Goal: Find contact information: Find contact information

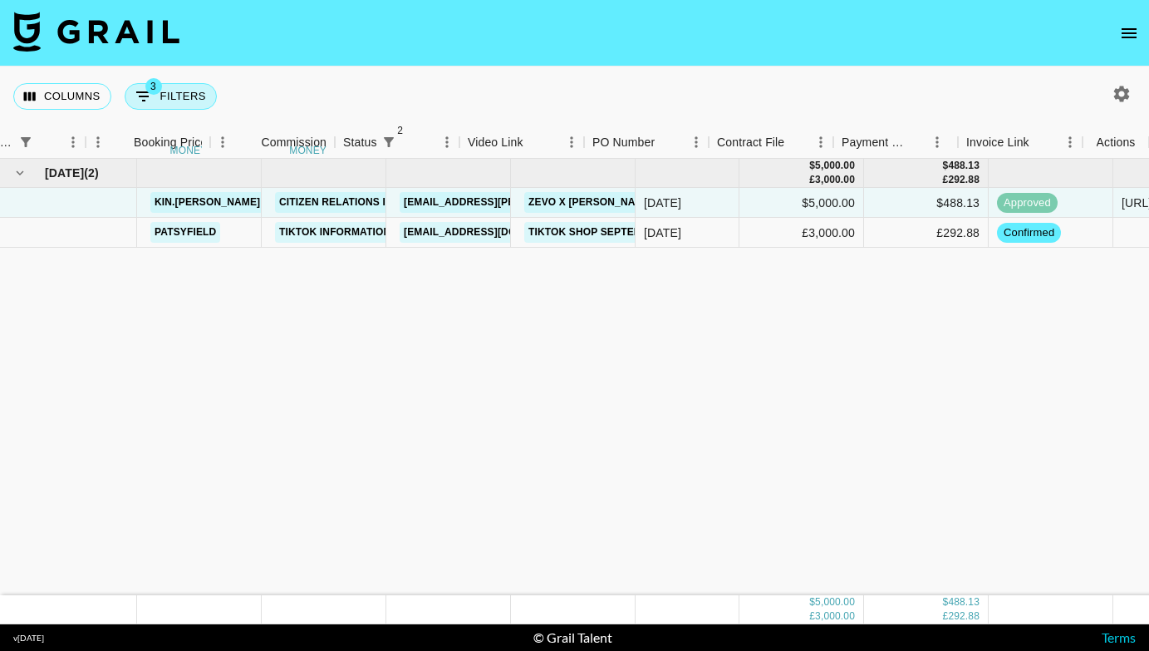
scroll to position [0, 654]
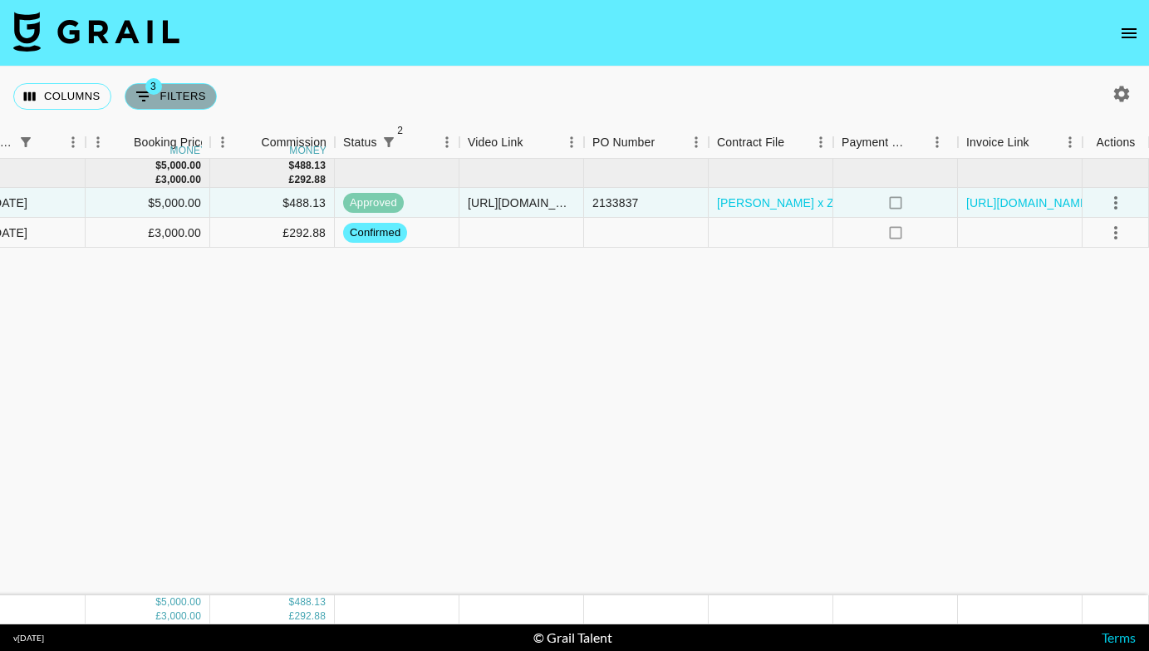
click at [154, 96] on button "3 Filters" at bounding box center [171, 96] width 92 height 27
select select "monthDue2"
select select "[DATE]"
select select "status"
select select "not"
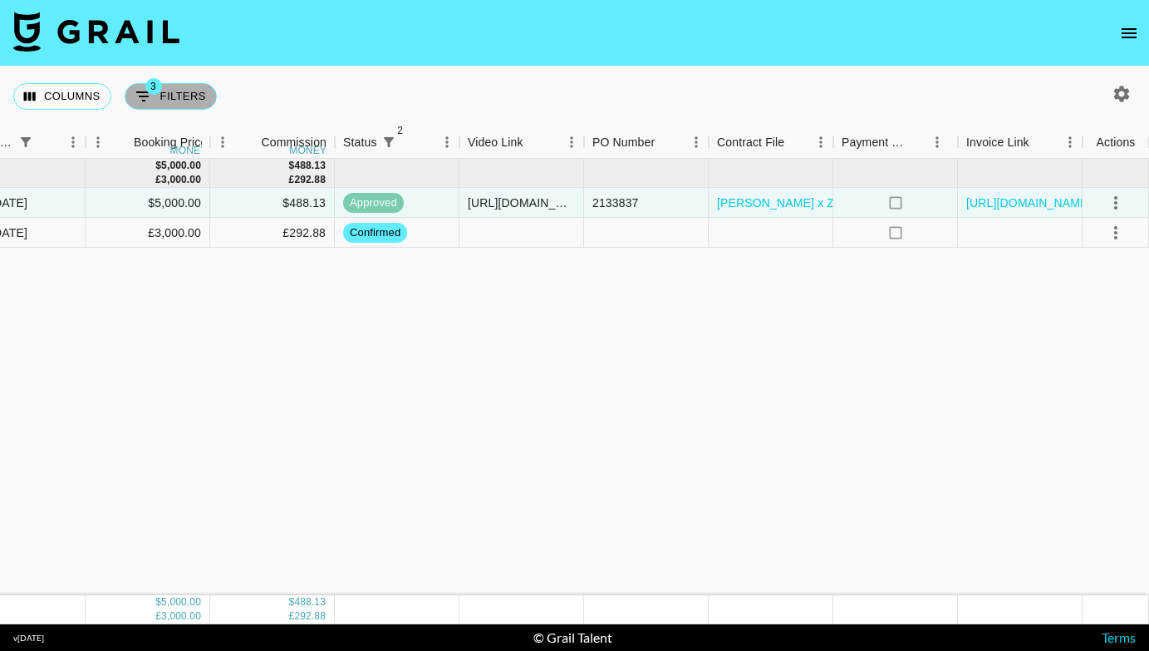
select select "declined"
select select "status"
select select "not"
select select "cancelled"
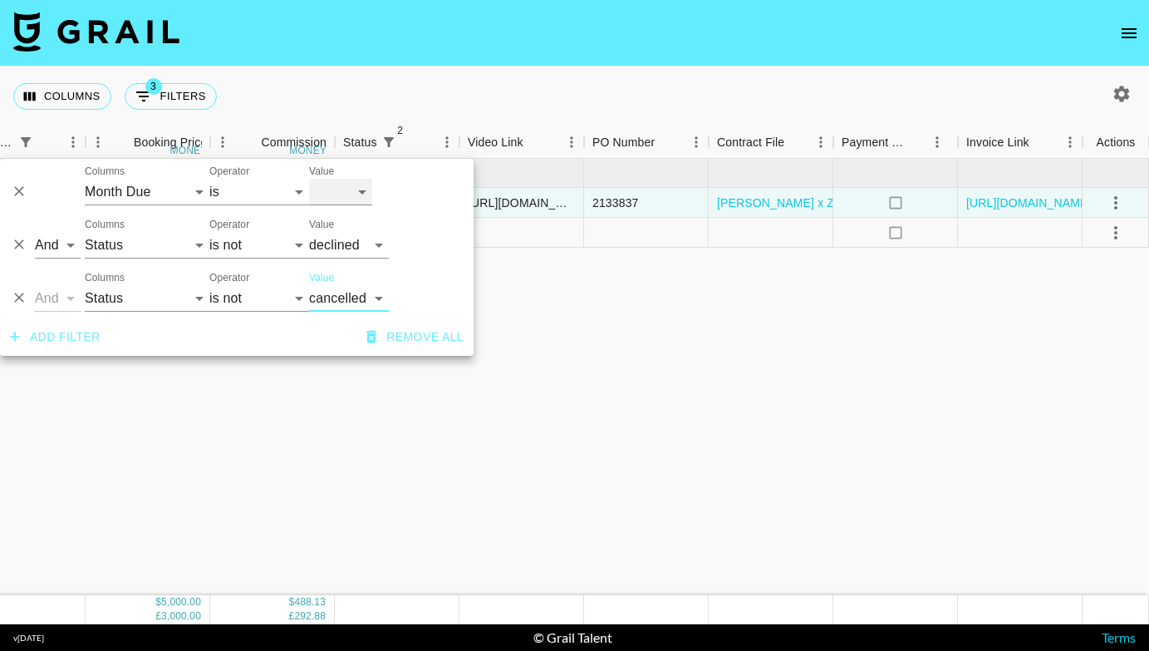
click at [348, 194] on select "[DATE] [DATE] '[DATE] May '[DATE] Mar '[DATE] Jan '[DATE] Nov '[DATE] Sep '[DAT…" at bounding box center [340, 192] width 63 height 27
select select "[DATE]"
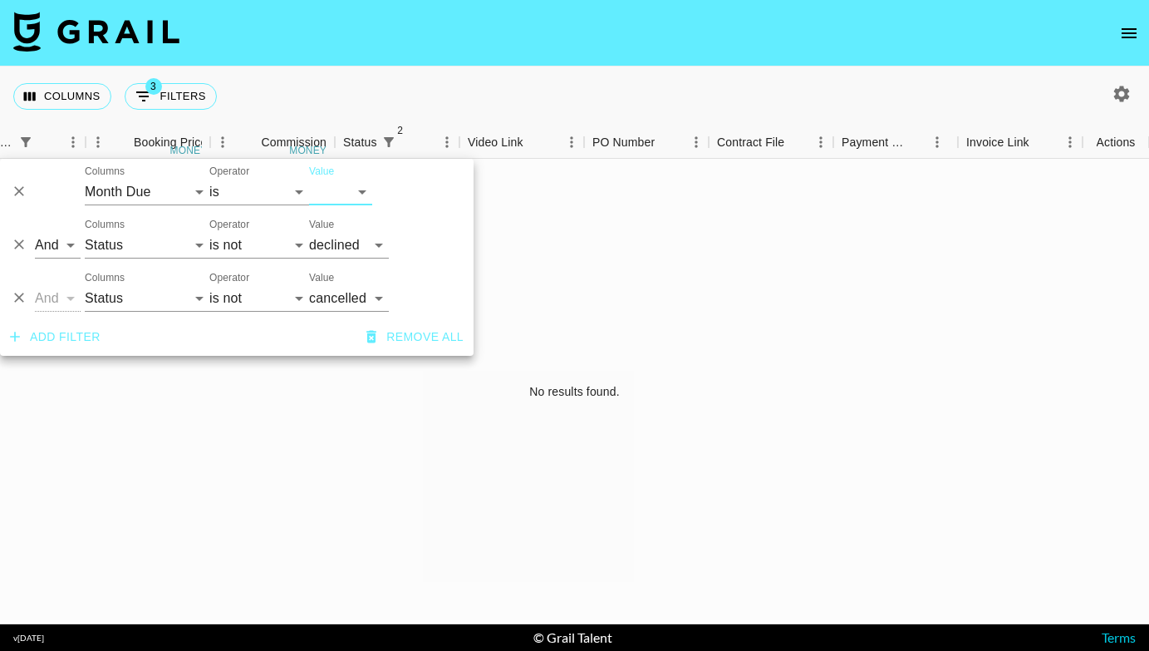
click at [582, 473] on div "No results found." at bounding box center [574, 391] width 1149 height 465
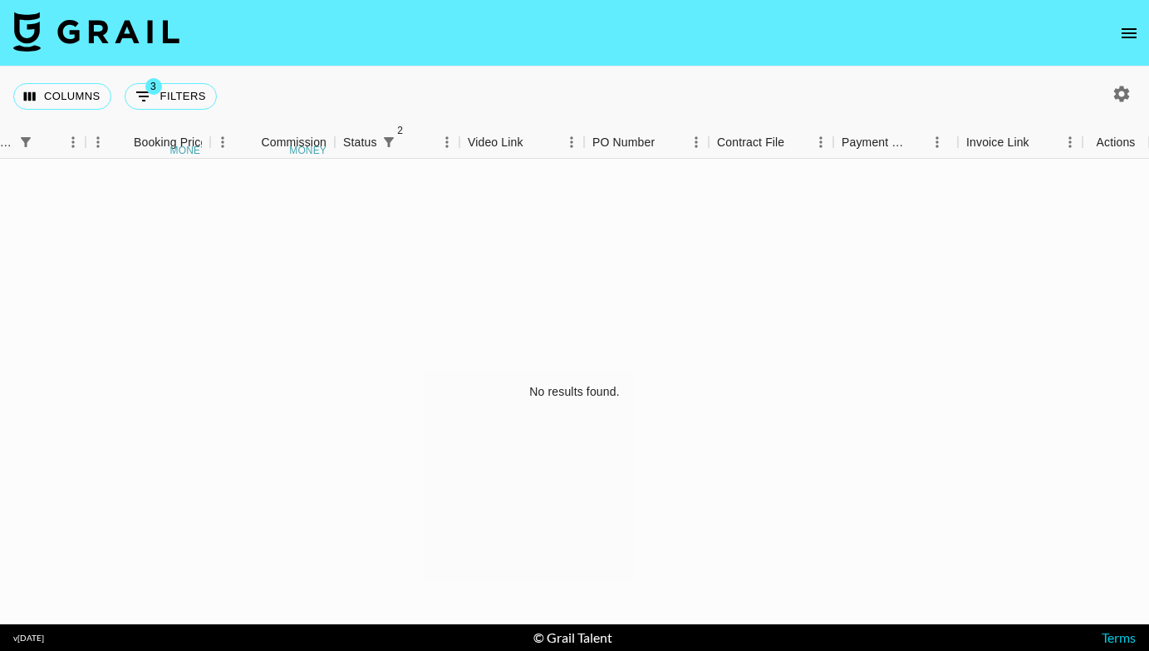
click at [1128, 88] on icon "button" at bounding box center [1122, 94] width 20 height 20
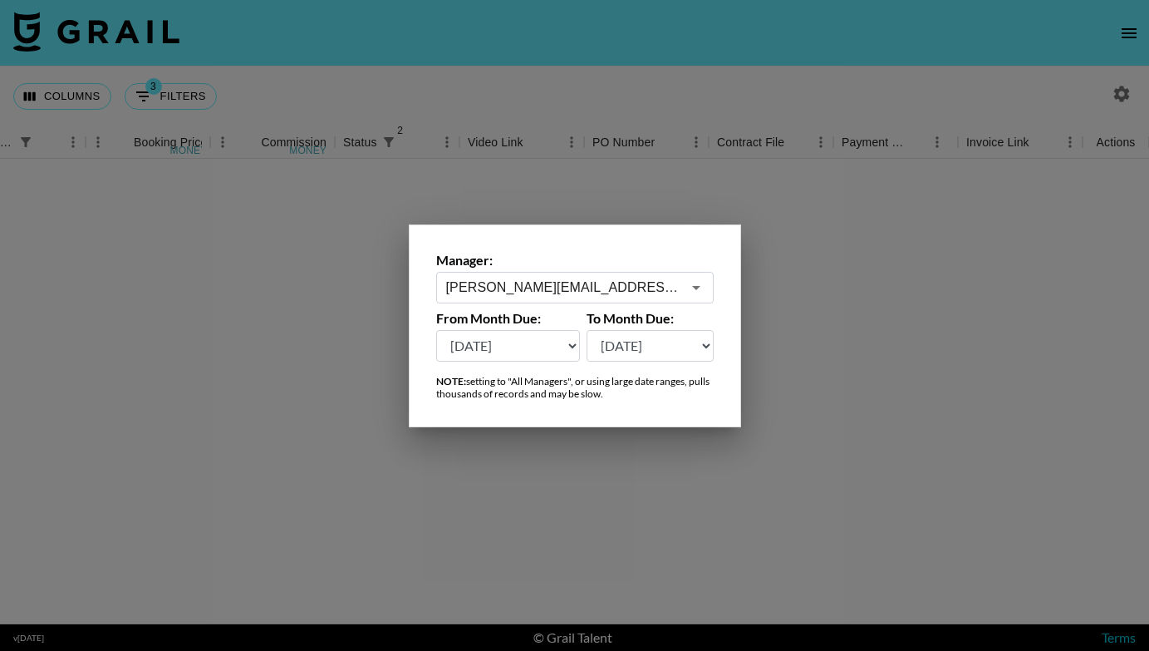
click at [543, 350] on select "[DATE] [DATE] '[DATE] May '[DATE] Mar '[DATE] Jan '[DATE] Nov '[DATE] Sep '[DAT…" at bounding box center [508, 346] width 145 height 32
select select "[DATE]"
click at [718, 65] on div at bounding box center [574, 325] width 1149 height 651
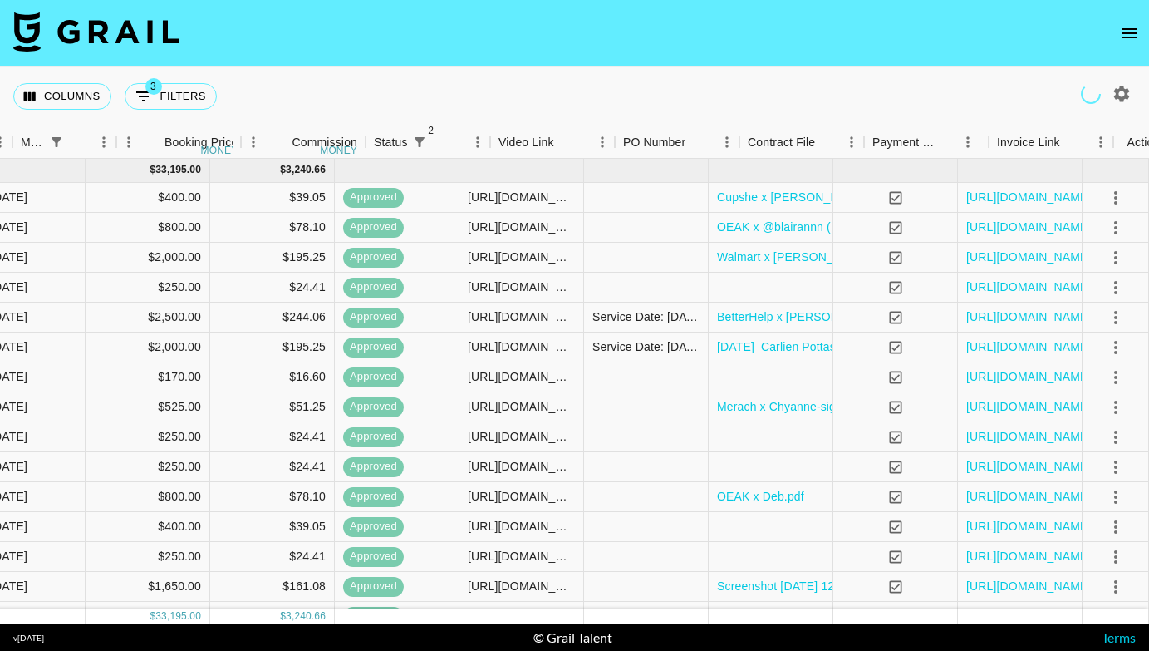
scroll to position [0, 0]
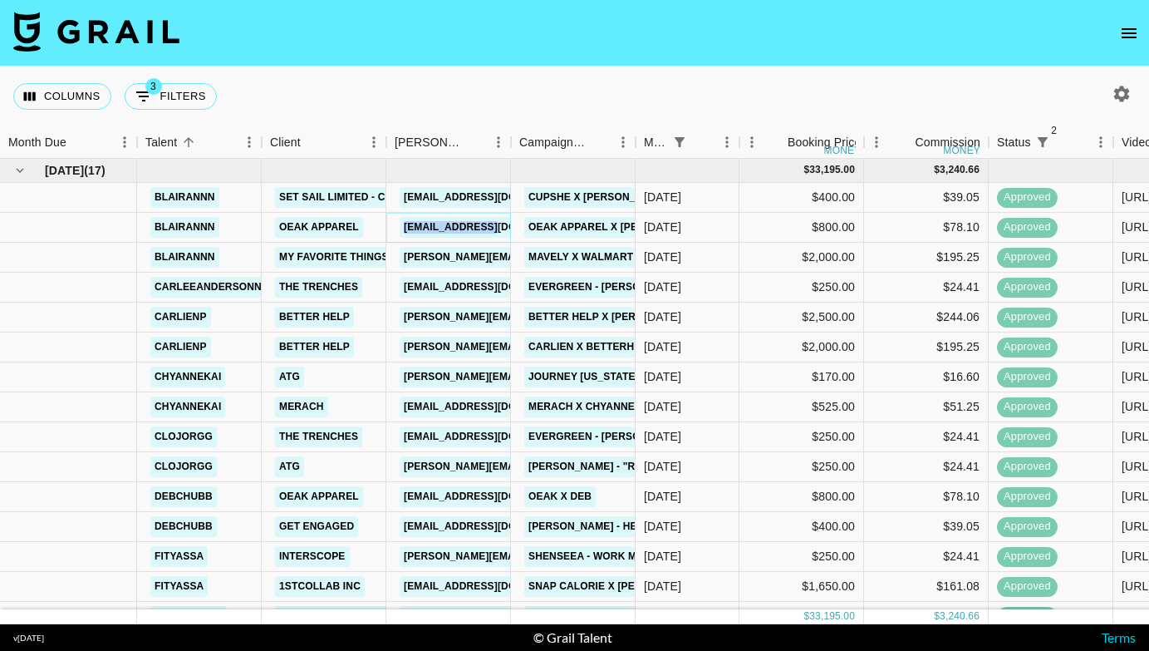
copy link "[EMAIL_ADDRESS][DOMAIN_NAME]"
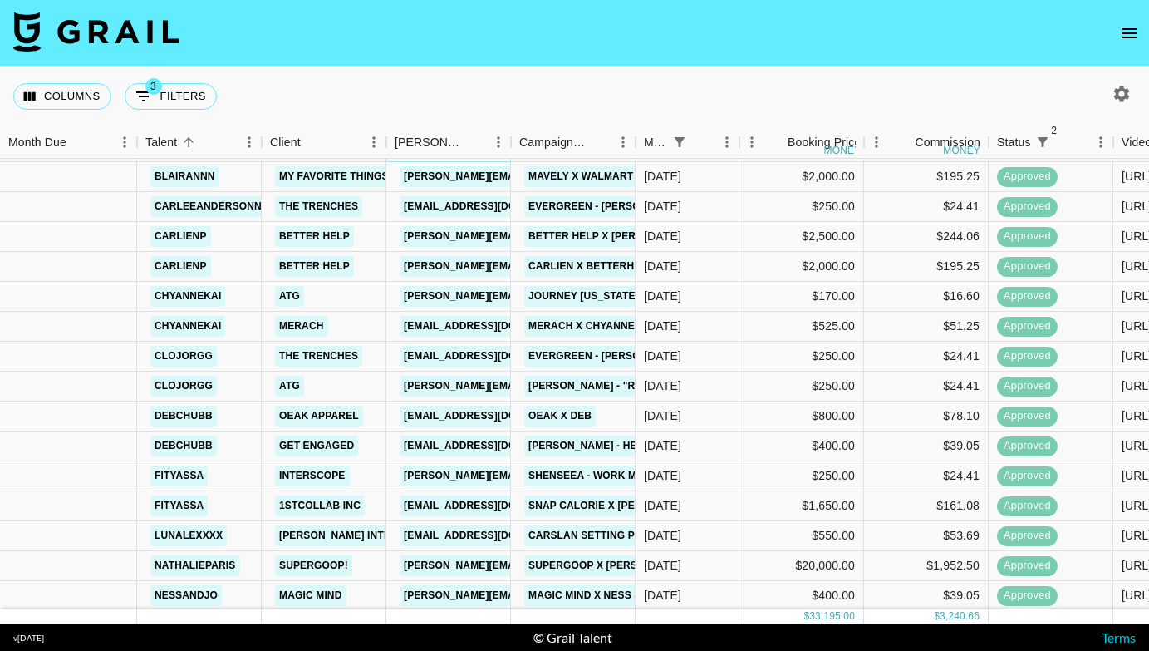
scroll to position [82, 0]
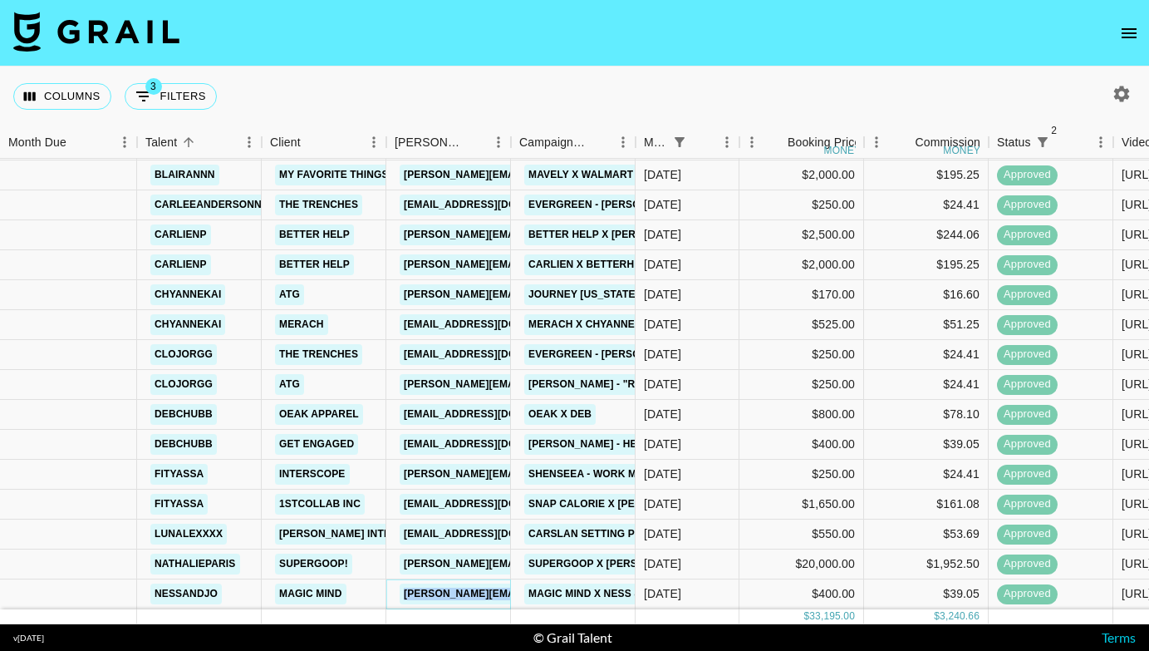
copy link "[PERSON_NAME][EMAIL_ADDRESS][DOMAIN_NAME]"
click at [157, 91] on span "3" at bounding box center [153, 86] width 17 height 17
select select "monthDue2"
select select "[DATE]"
select select "status"
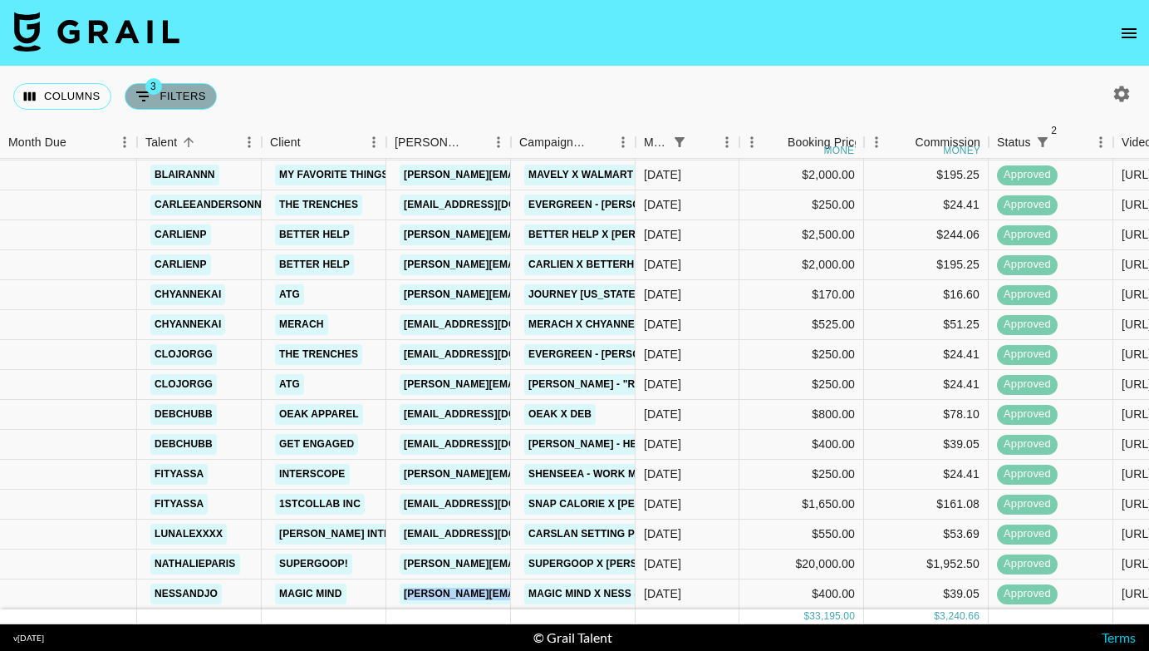
select select "not"
select select "declined"
select select "status"
select select "not"
select select "cancelled"
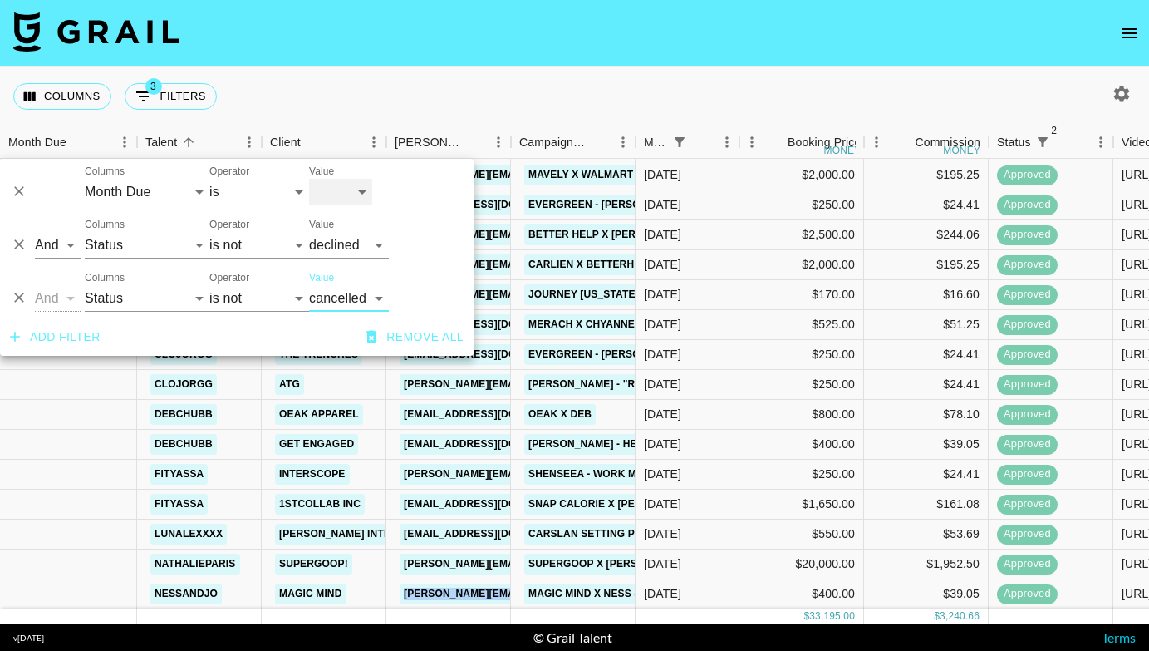
click at [350, 194] on select "[DATE] [DATE] '[DATE] May '[DATE] Mar '[DATE] Jan '[DATE] Nov '[DATE] Sep '[DAT…" at bounding box center [340, 192] width 63 height 27
select select "[DATE]"
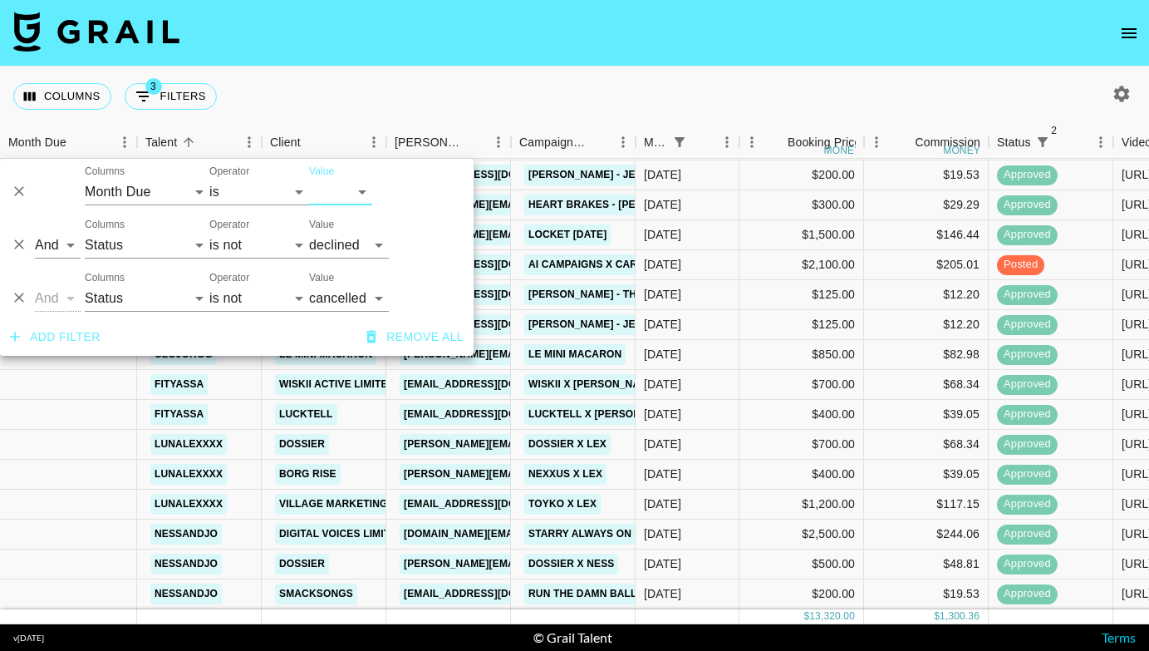
click at [570, 71] on div "Columns 3 Filters + Booking" at bounding box center [574, 96] width 1149 height 60
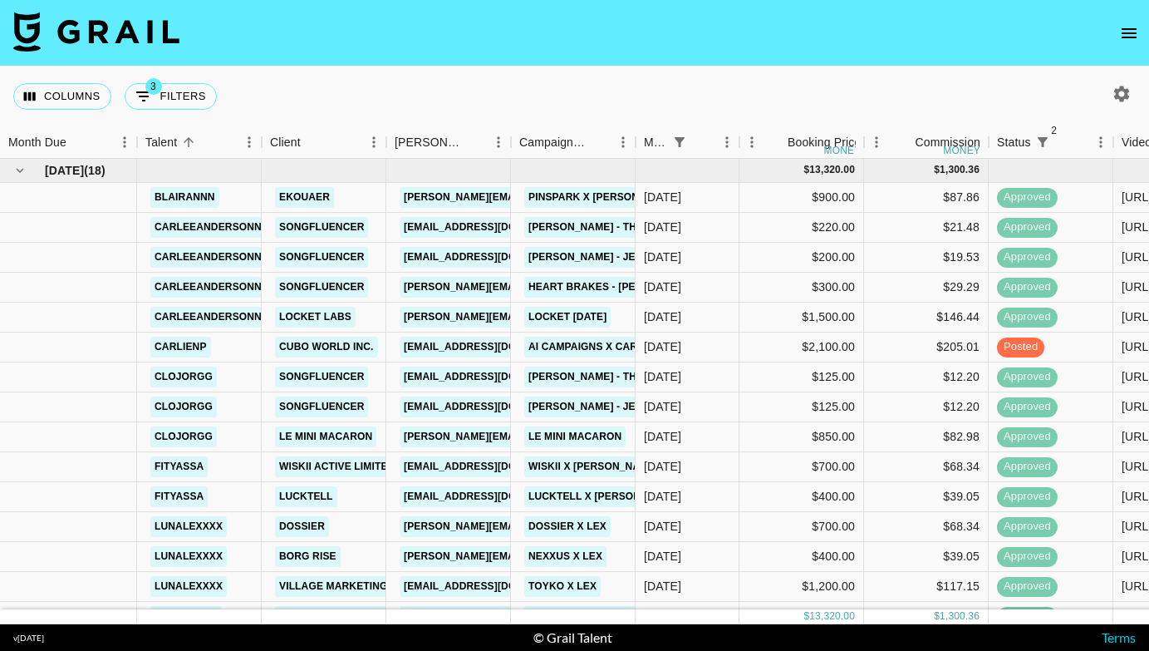
scroll to position [2, 0]
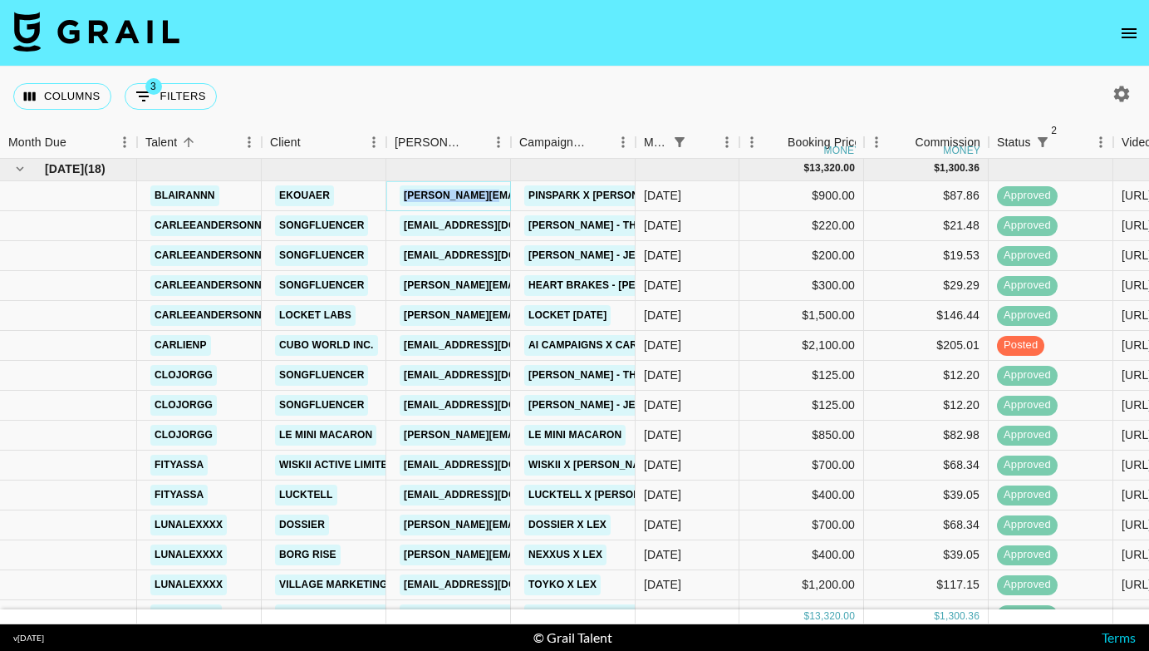
copy link "[PERSON_NAME][EMAIL_ADDRESS][DOMAIN_NAME]"
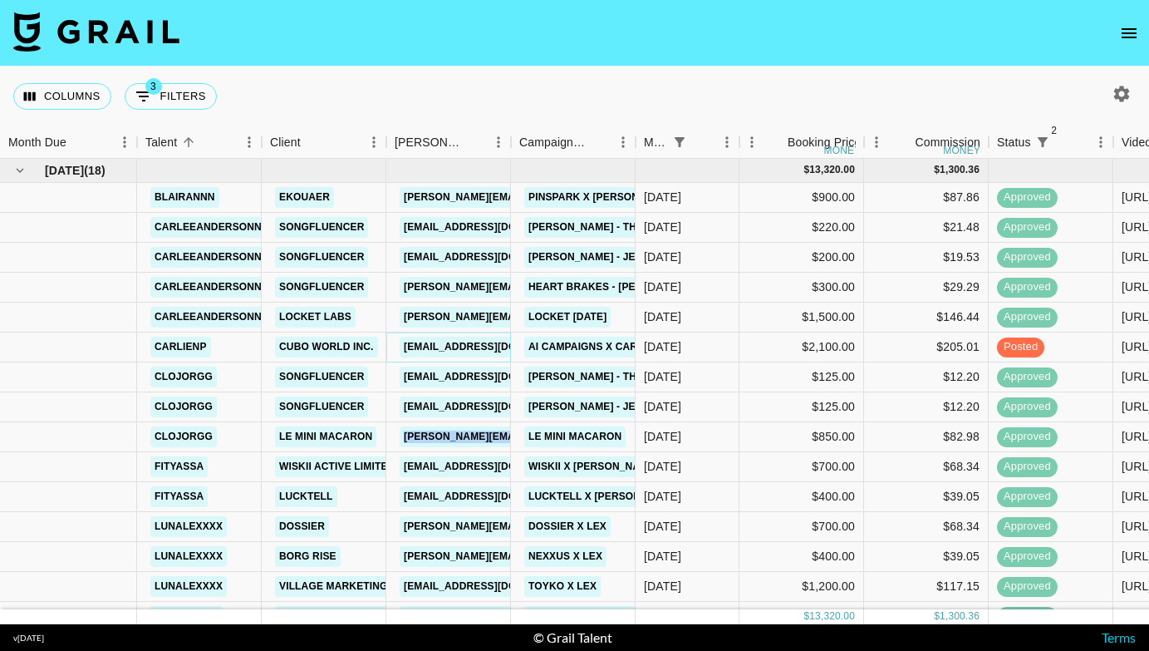
click at [455, 349] on link "[EMAIL_ADDRESS][DOMAIN_NAME]" at bounding box center [493, 347] width 186 height 21
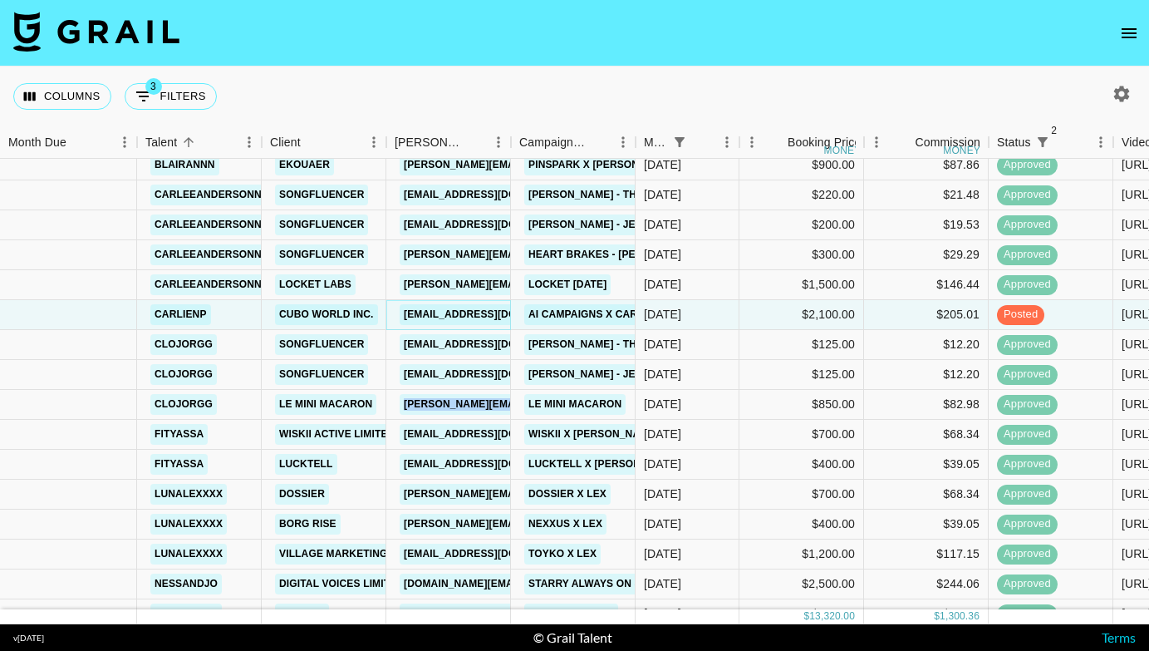
scroll to position [57, 0]
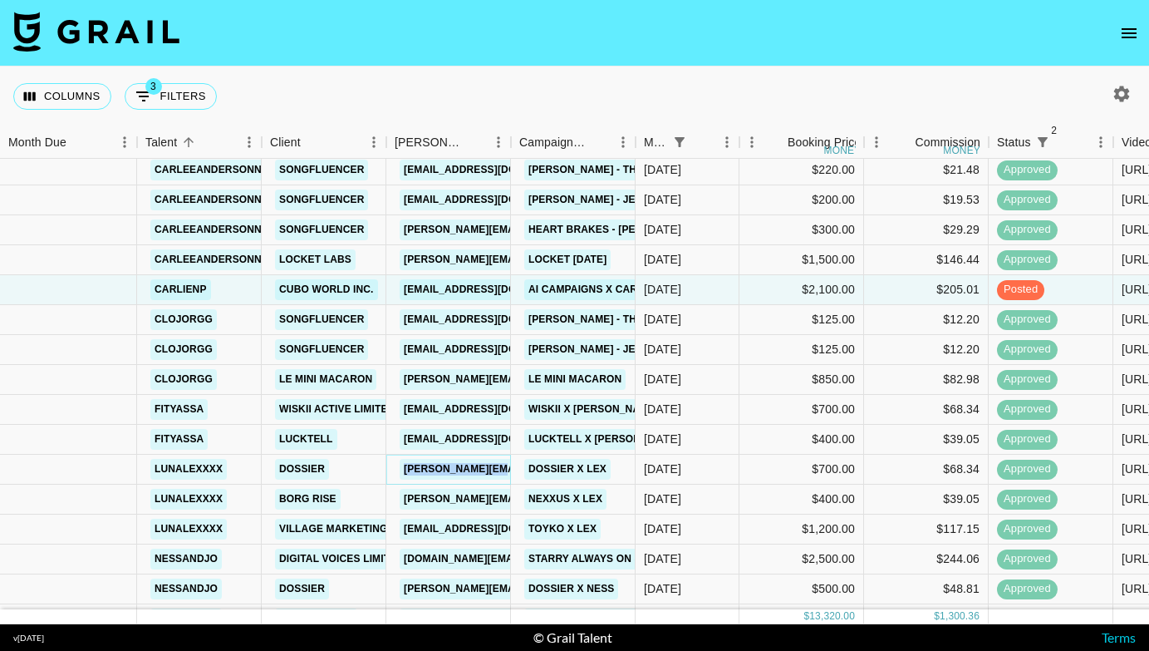
copy link "[PERSON_NAME][EMAIL_ADDRESS][DOMAIN_NAME]"
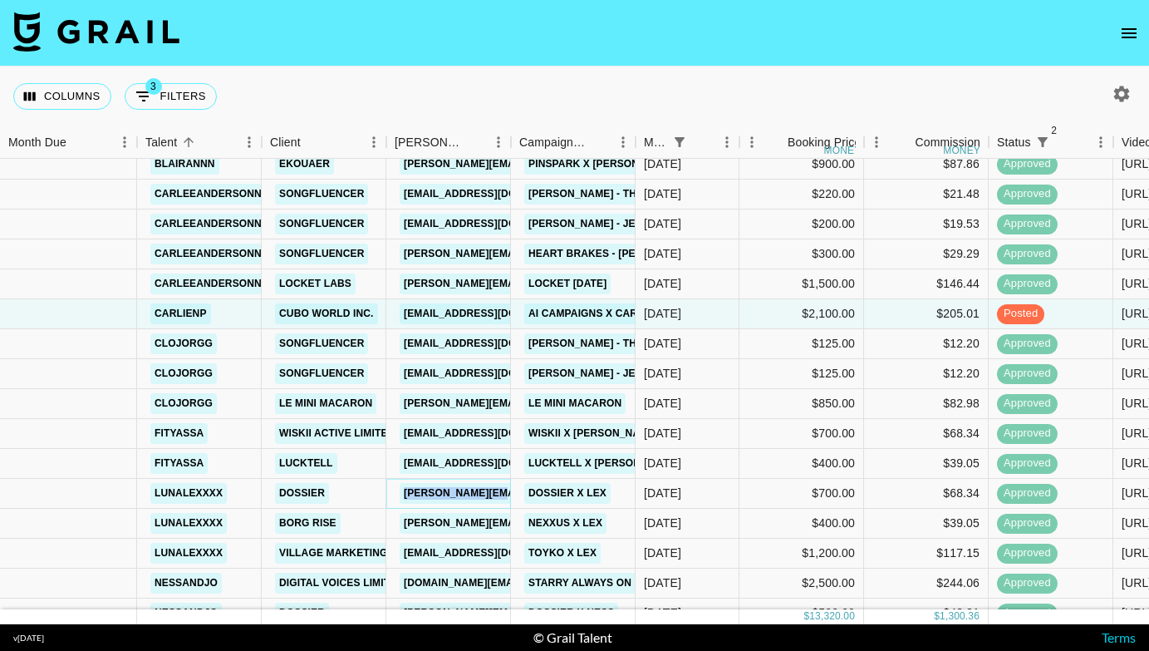
scroll to position [0, 0]
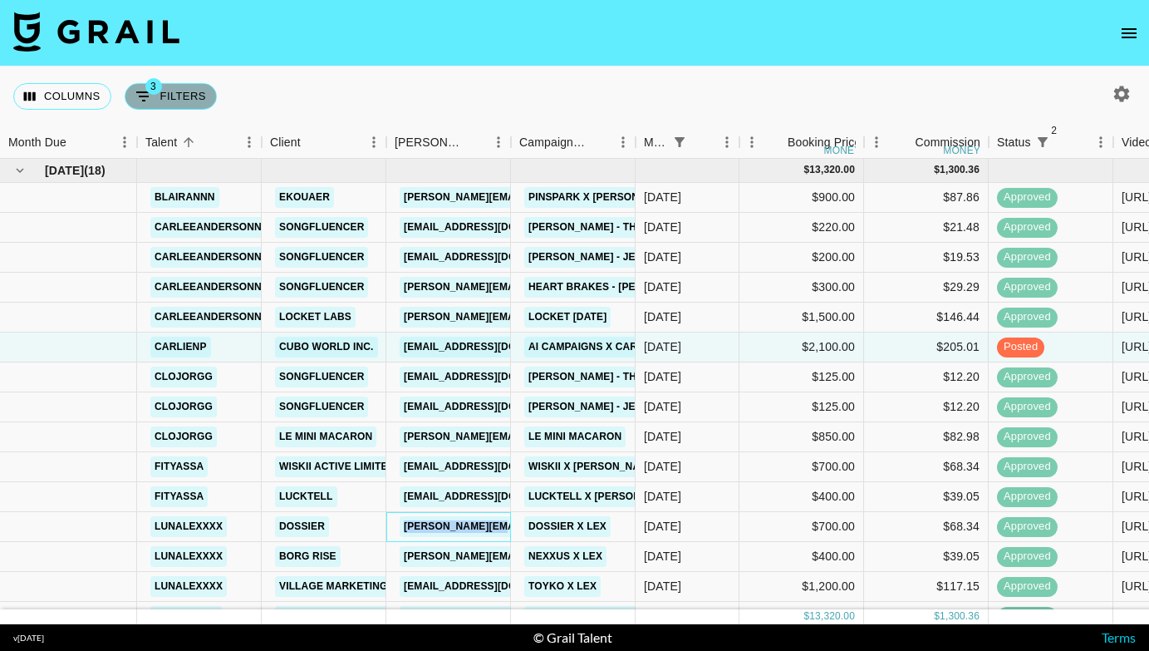
click at [176, 92] on button "3 Filters" at bounding box center [171, 96] width 92 height 27
select select "monthDue2"
select select "[DATE]"
select select "status"
select select "not"
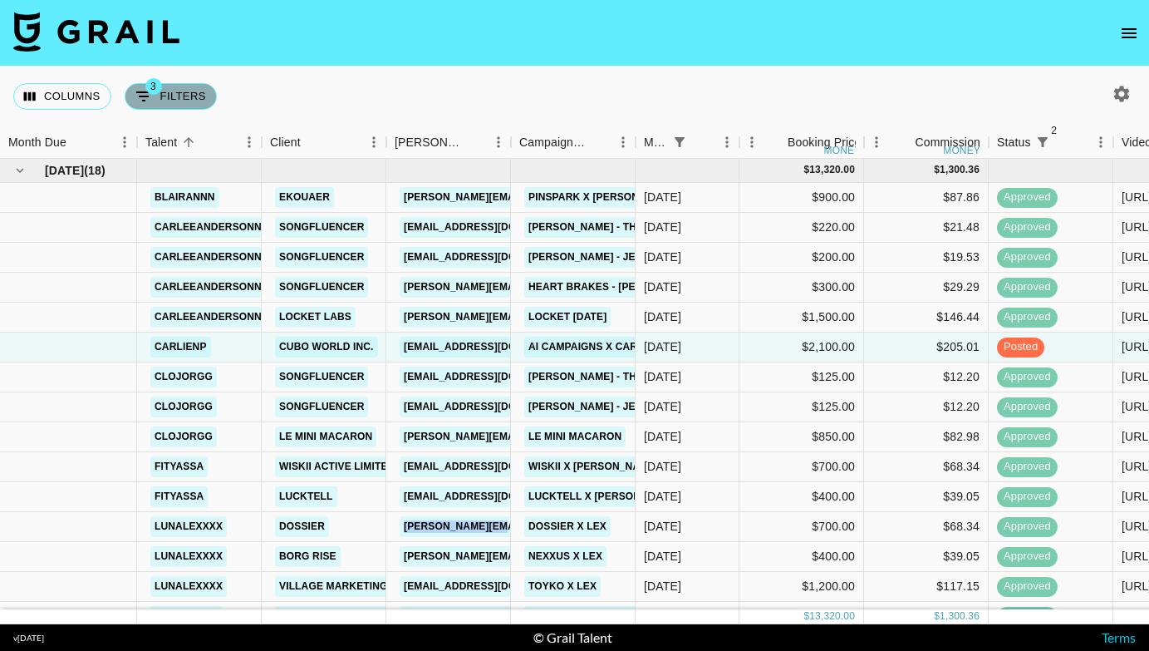
select select "declined"
select select "status"
select select "not"
select select "cancelled"
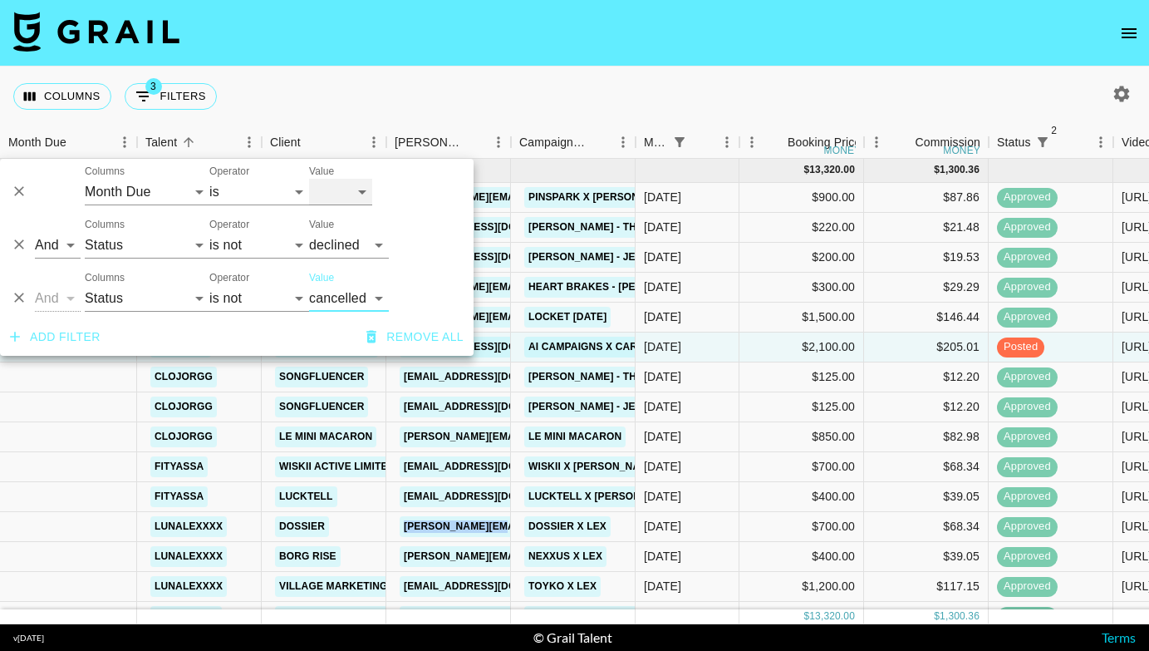
click at [344, 184] on select "[DATE] [DATE] '[DATE] May '[DATE] Mar '[DATE] Jan '[DATE] Nov '[DATE] Sep '[DAT…" at bounding box center [340, 192] width 63 height 27
select select "[DATE]"
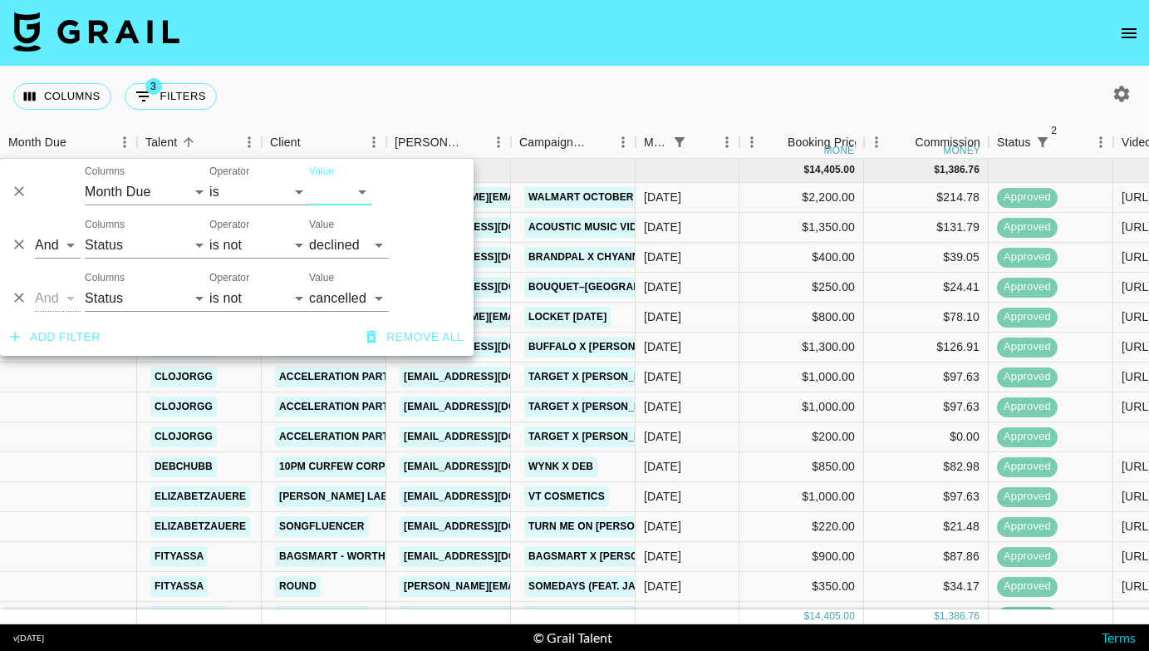
click at [501, 88] on div "Columns 3 Filters + Booking" at bounding box center [574, 96] width 1149 height 60
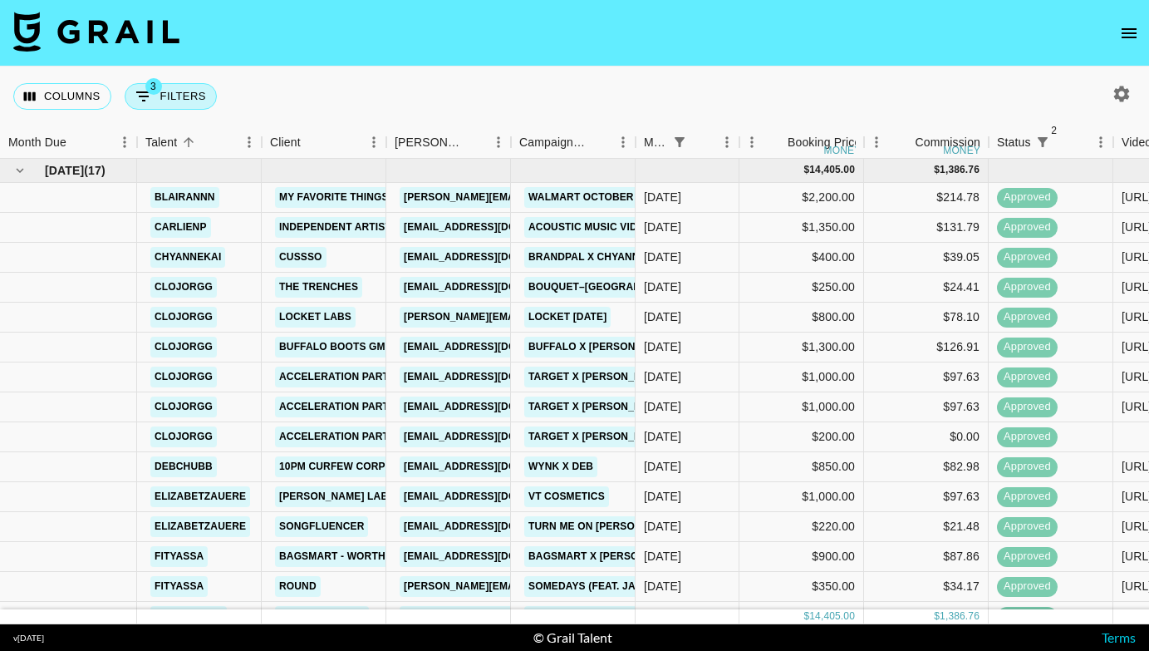
click at [185, 86] on button "3 Filters" at bounding box center [171, 96] width 92 height 27
select select "monthDue2"
select select "[DATE]"
select select "status"
select select "not"
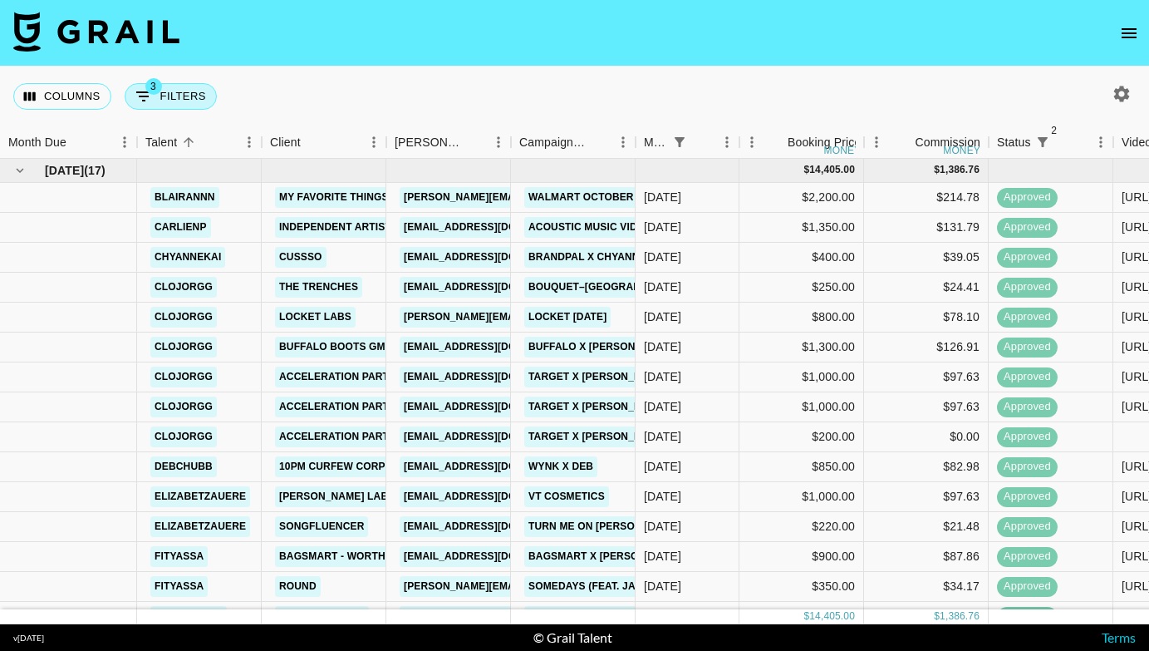
select select "declined"
select select "status"
select select "not"
select select "cancelled"
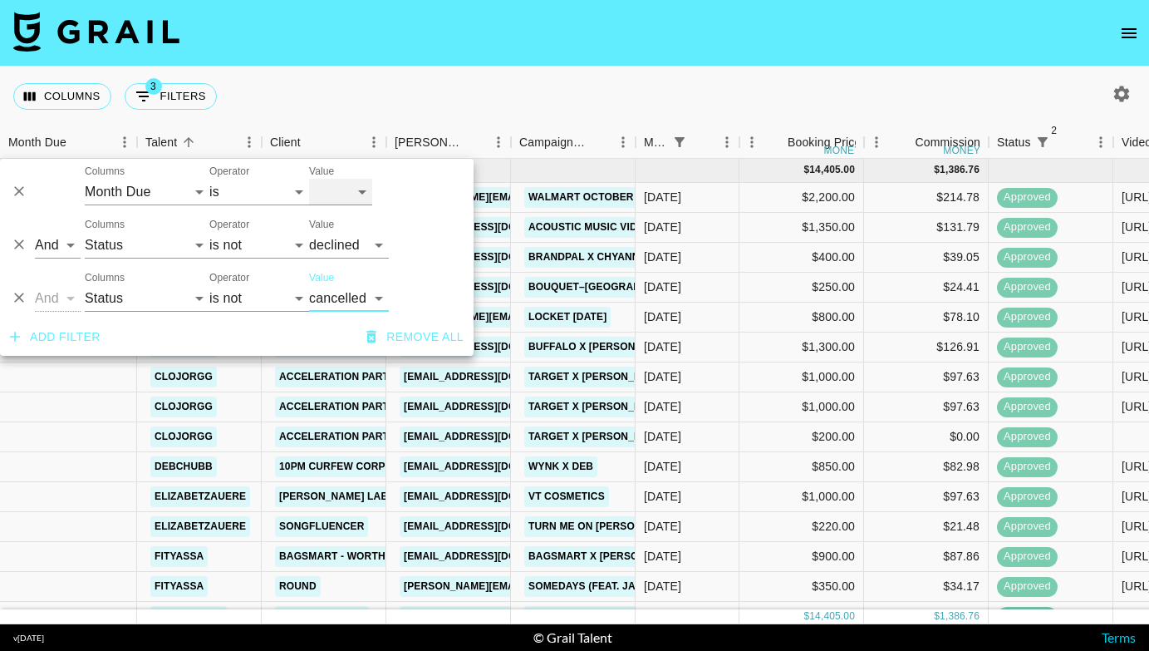
click at [346, 198] on select "[DATE] [DATE] '[DATE] May '[DATE] Mar '[DATE] Jan '[DATE] Nov '[DATE] Sep '[DAT…" at bounding box center [340, 192] width 63 height 27
select select "[DATE]"
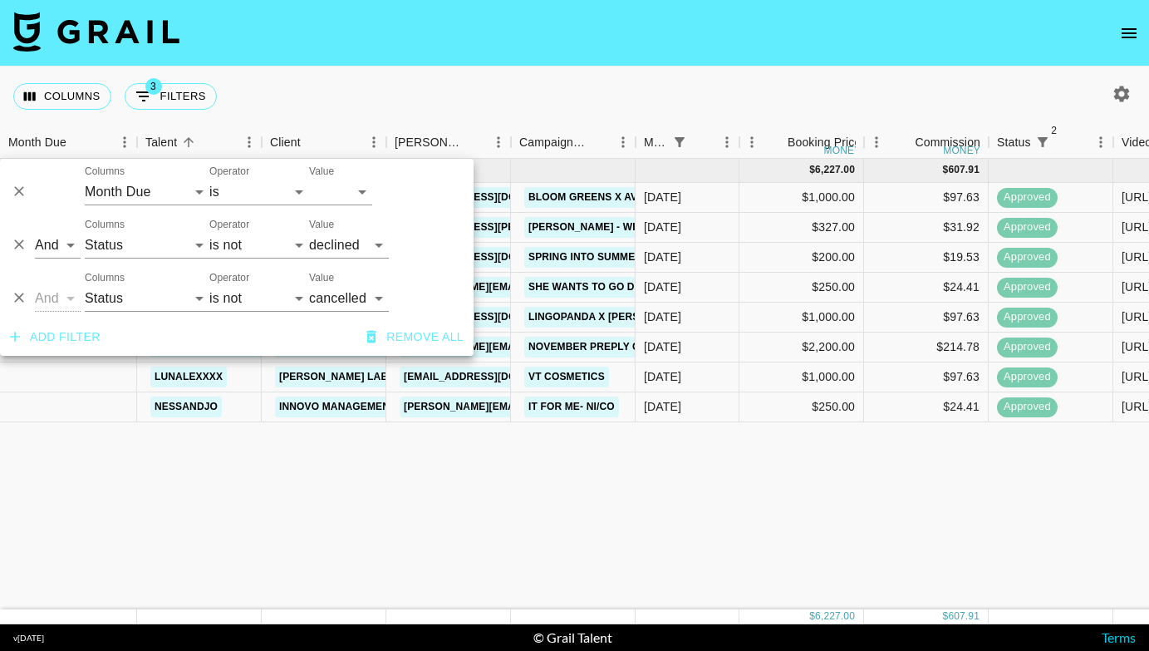
click at [568, 106] on div "Columns 3 Filters + Booking" at bounding box center [574, 96] width 1149 height 60
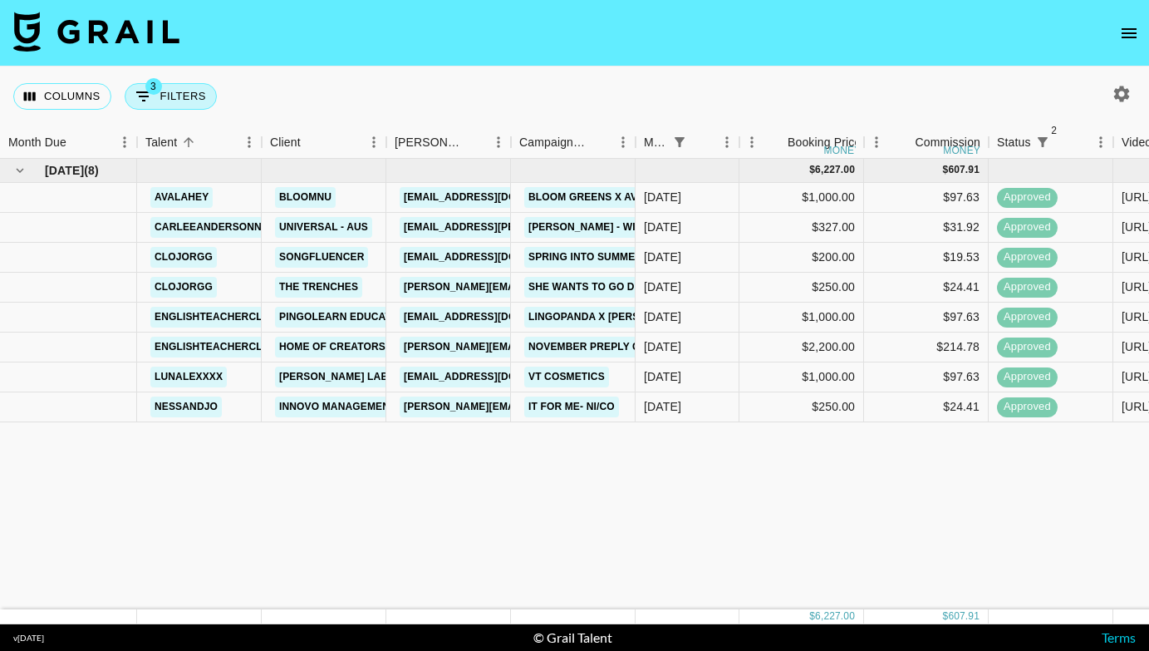
click at [175, 97] on button "3 Filters" at bounding box center [171, 96] width 92 height 27
select select "monthDue2"
select select "[DATE]"
select select "status"
select select "not"
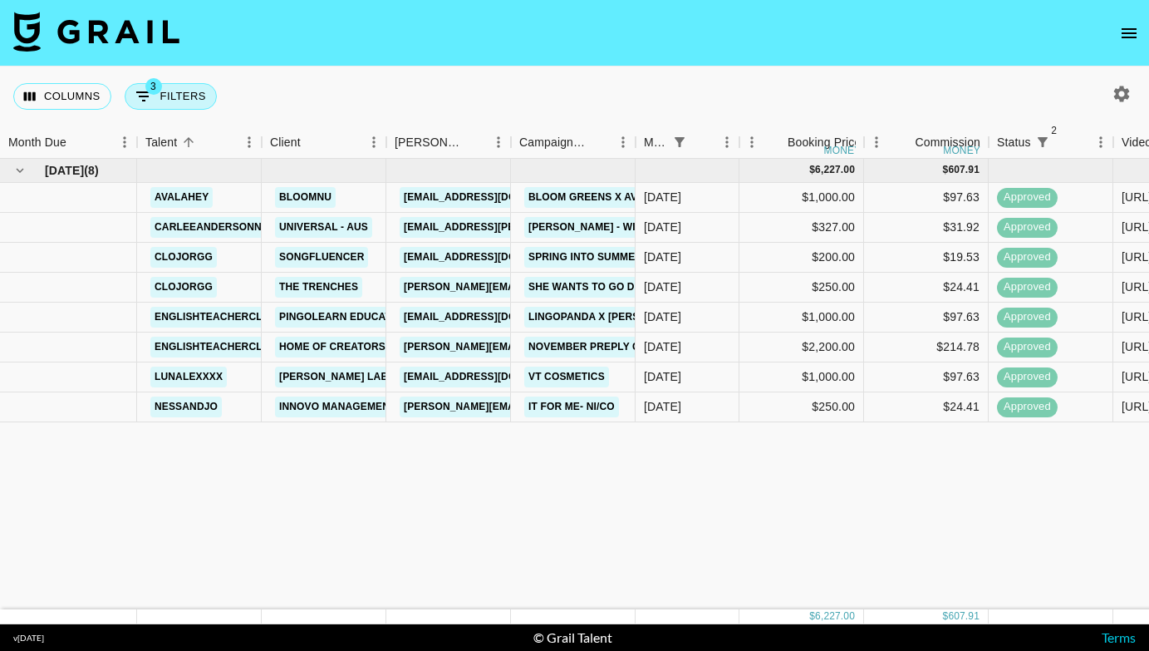
select select "declined"
select select "status"
select select "not"
select select "cancelled"
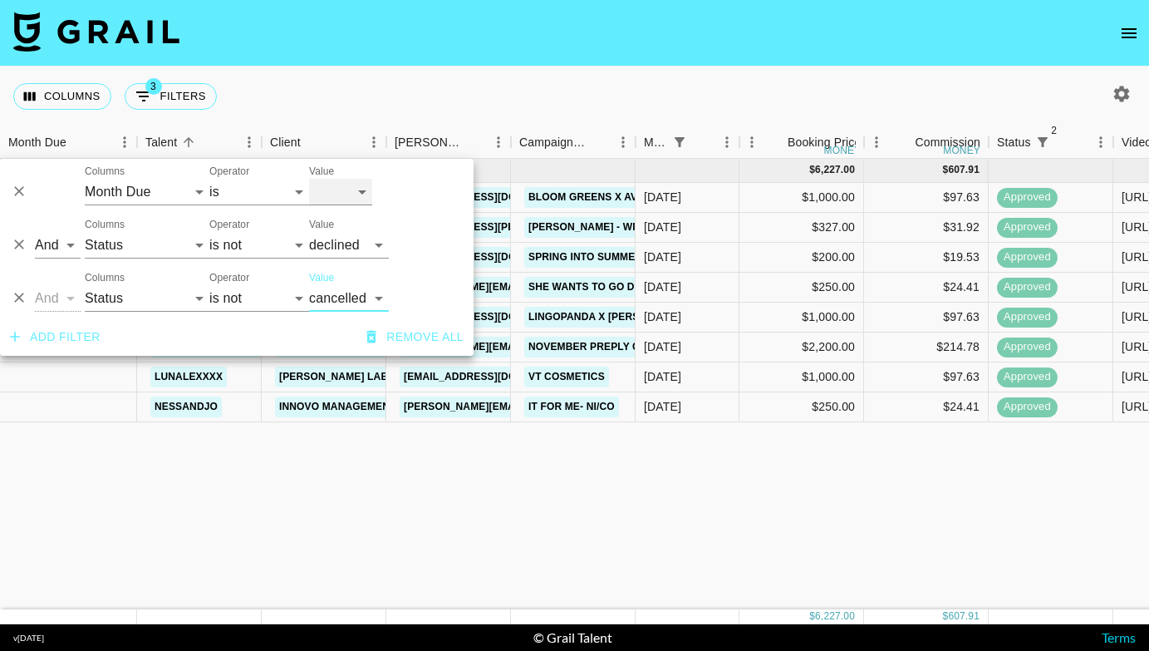
click at [336, 182] on select "[DATE] [DATE] '[DATE] May '[DATE] Mar '[DATE] Jan '[DATE] Nov '[DATE] Sep '[DAT…" at bounding box center [340, 192] width 63 height 27
select select "[DATE]"
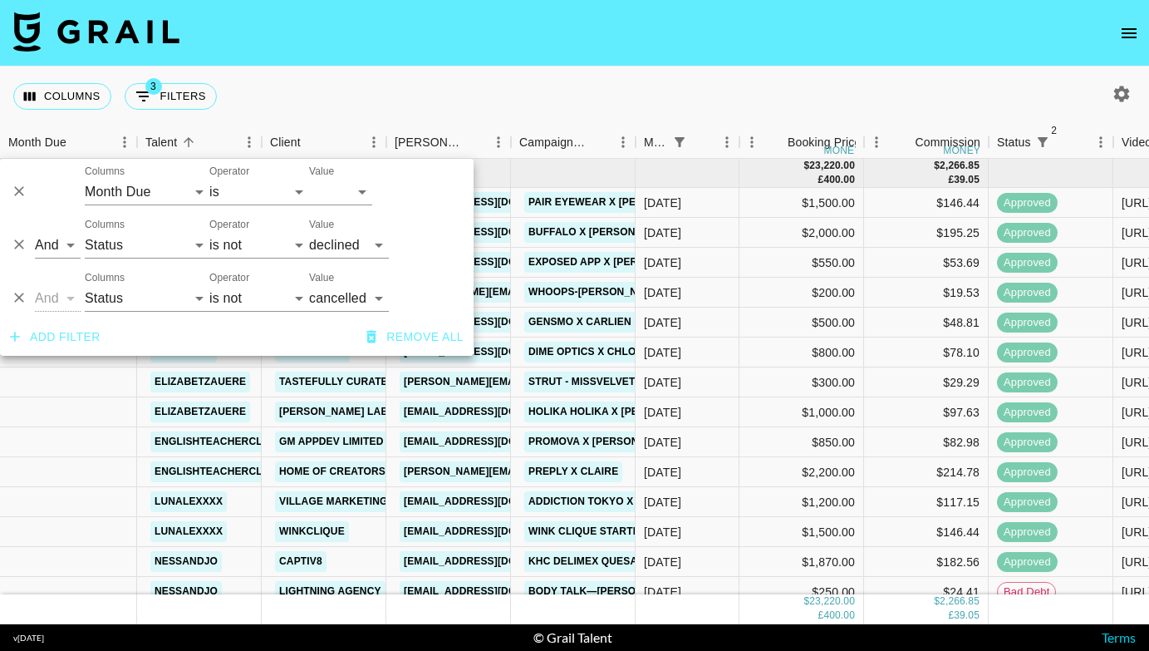
click at [534, 71] on div "Columns 3 Filters + Booking" at bounding box center [574, 96] width 1149 height 60
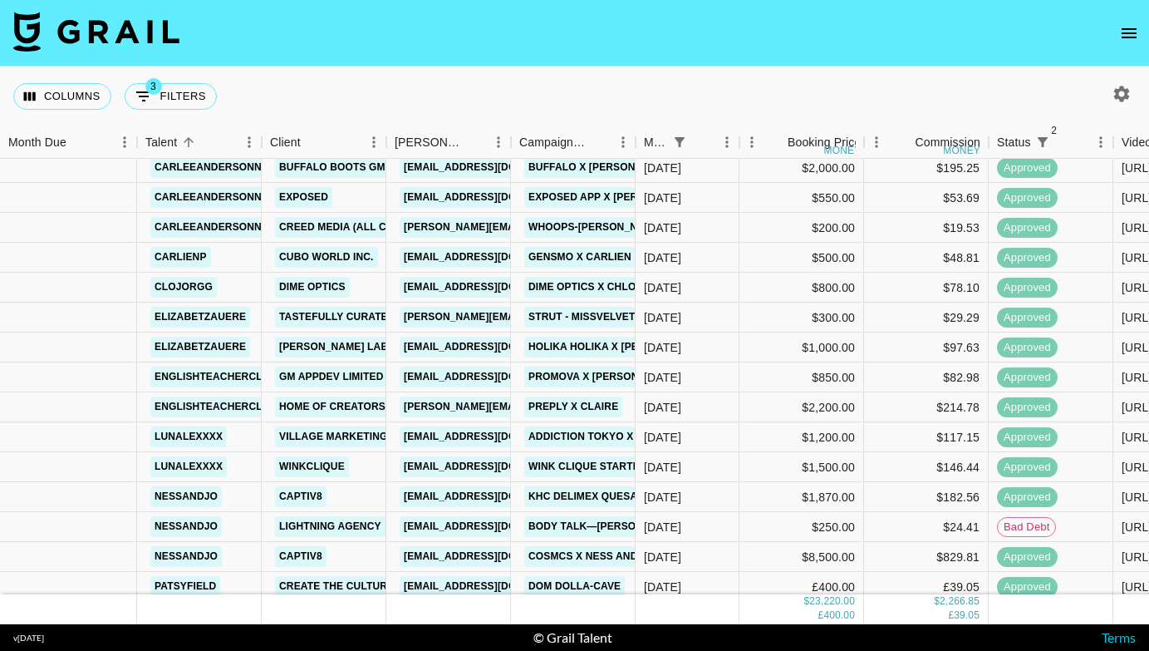
scroll to position [71, 0]
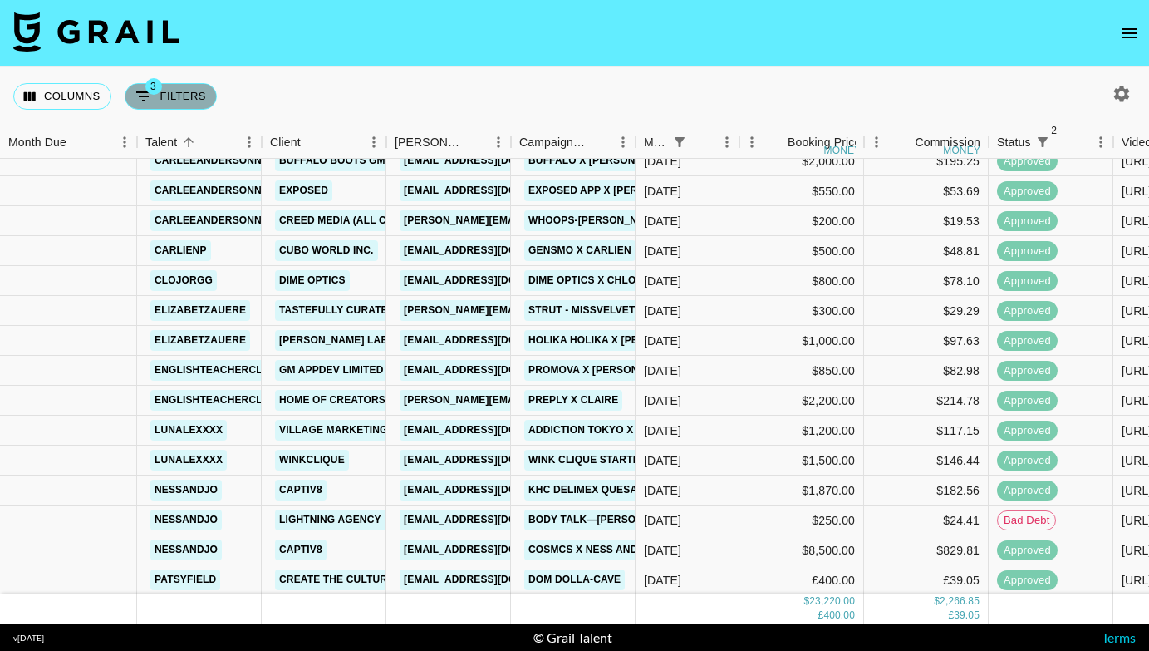
click at [190, 87] on button "3 Filters" at bounding box center [171, 96] width 92 height 27
select select "monthDue2"
select select "[DATE]"
select select "status"
select select "not"
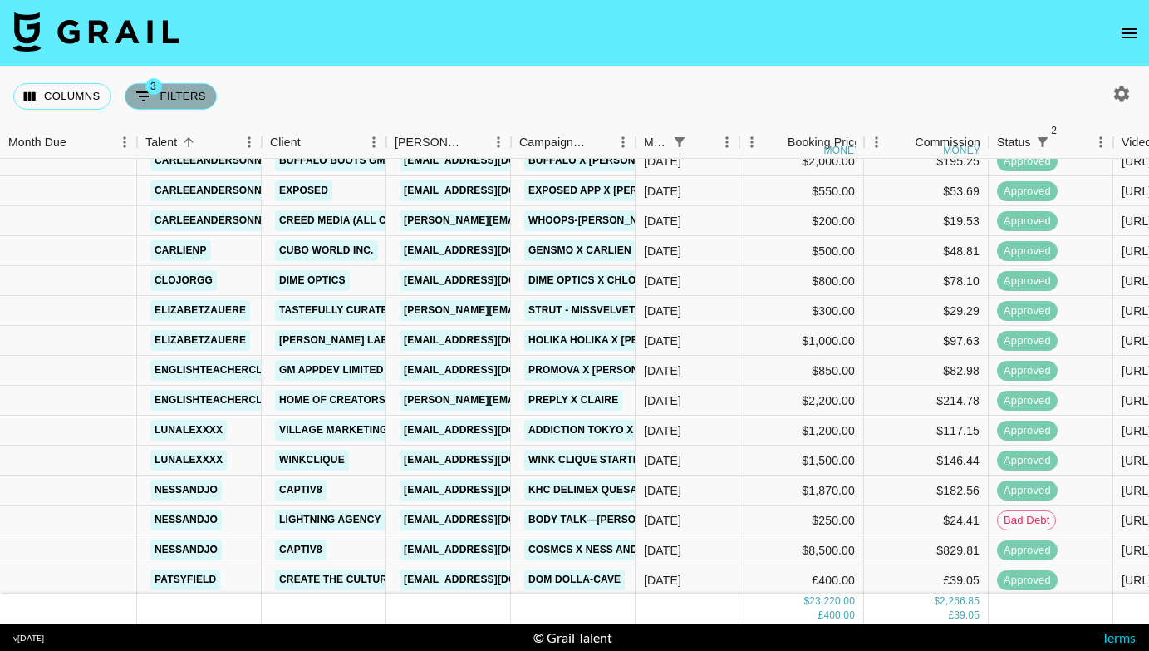
select select "declined"
select select "status"
select select "not"
select select "cancelled"
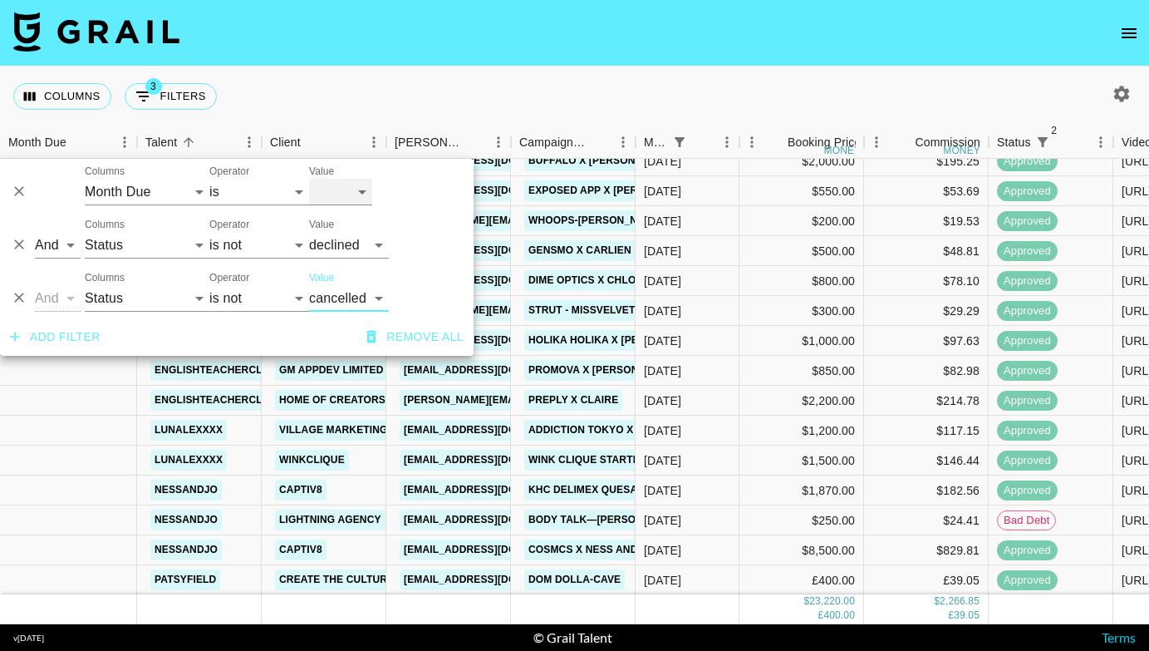
click at [351, 183] on select "[DATE] [DATE] '[DATE] May '[DATE] Mar '[DATE] Jan '[DATE] Nov '[DATE] Sep '[DAT…" at bounding box center [340, 192] width 63 height 27
select select "[DATE]"
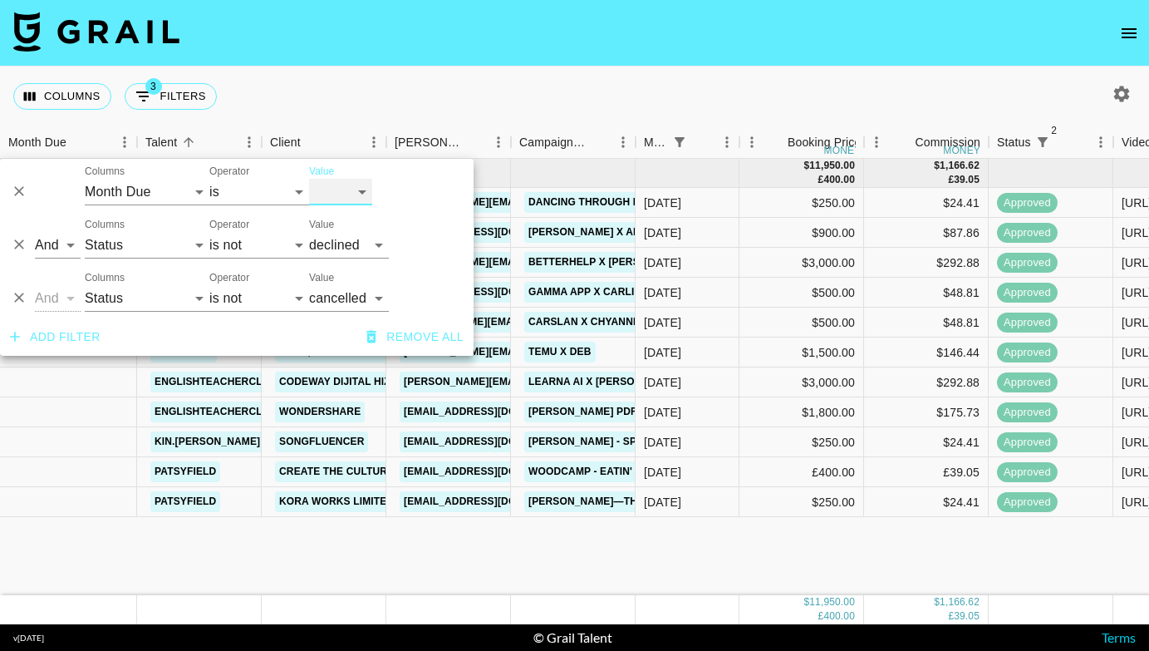
scroll to position [0, 0]
click at [462, 102] on div "Columns 3 Filters + Booking" at bounding box center [574, 96] width 1149 height 60
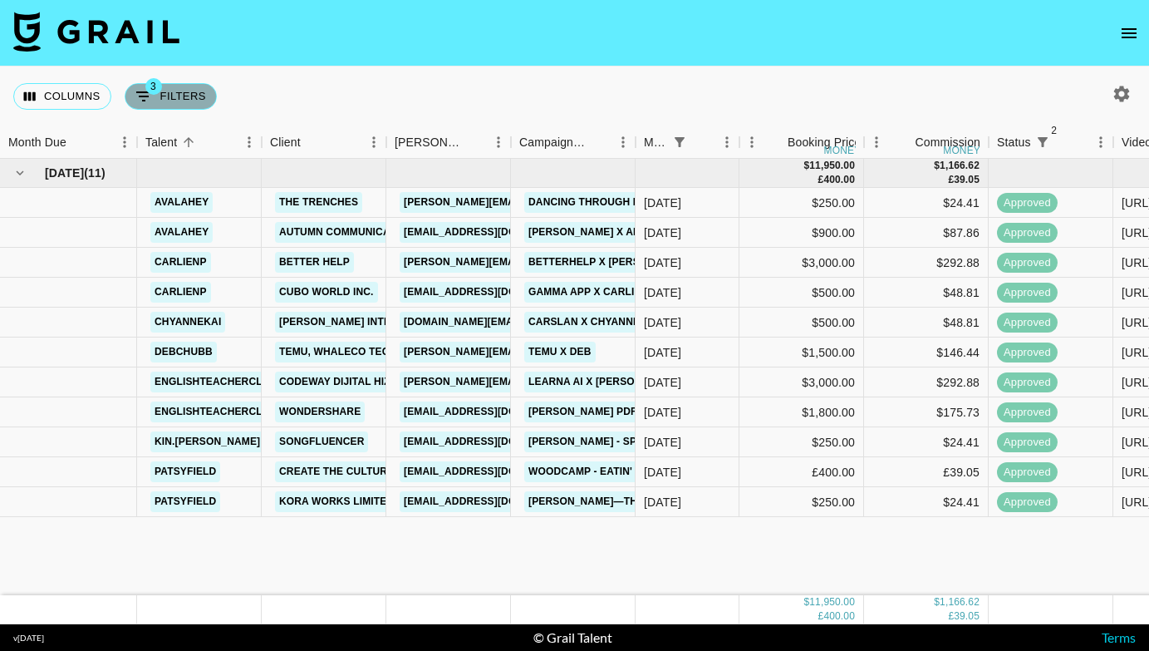
click at [184, 97] on button "3 Filters" at bounding box center [171, 96] width 92 height 27
select select "monthDue2"
select select "[DATE]"
select select "status"
select select "not"
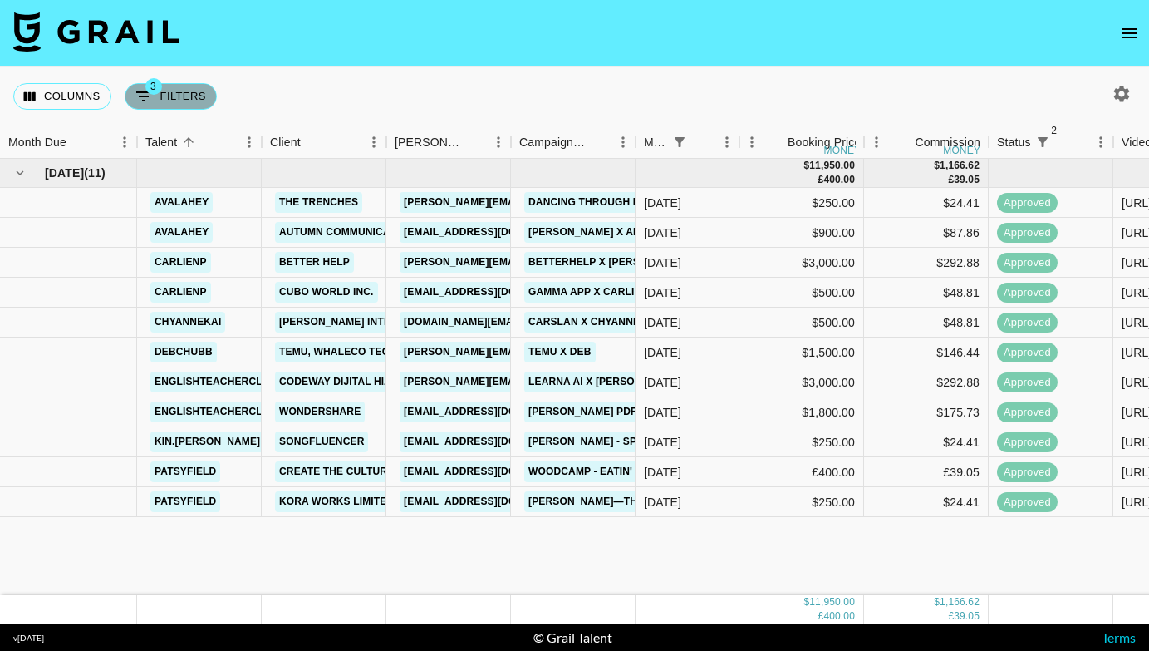
select select "declined"
select select "status"
select select "not"
select select "cancelled"
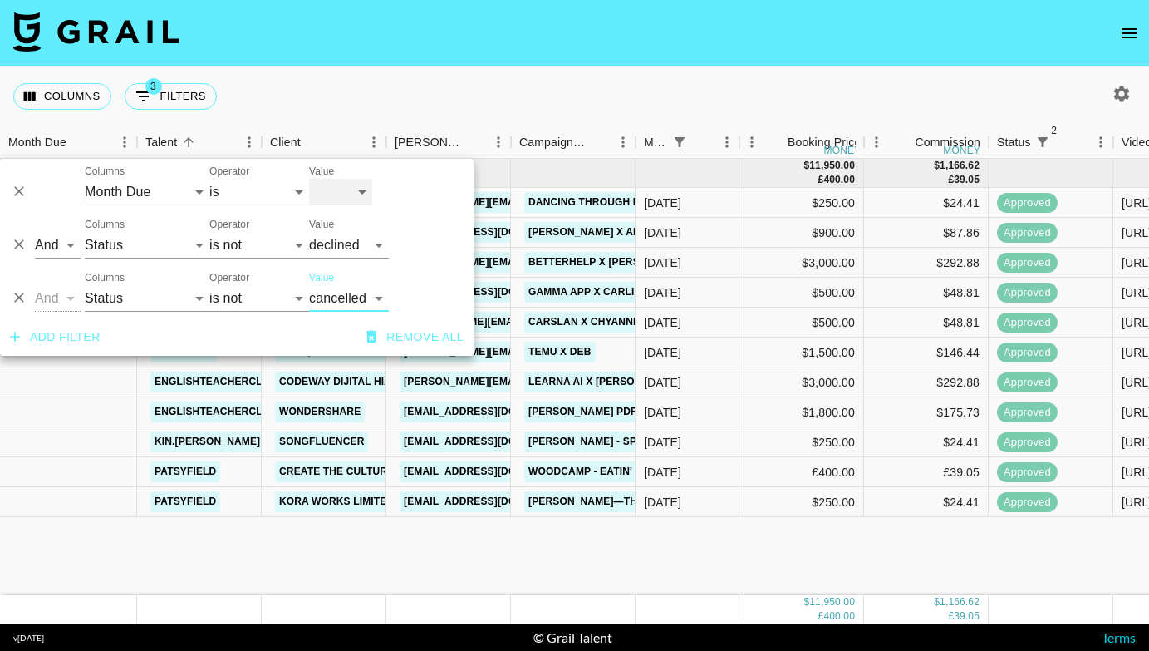
click at [344, 192] on select "[DATE] [DATE] '[DATE] May '[DATE] Mar '[DATE] Jan '[DATE] Nov '[DATE] Sep '[DAT…" at bounding box center [340, 192] width 63 height 27
select select "[DATE]"
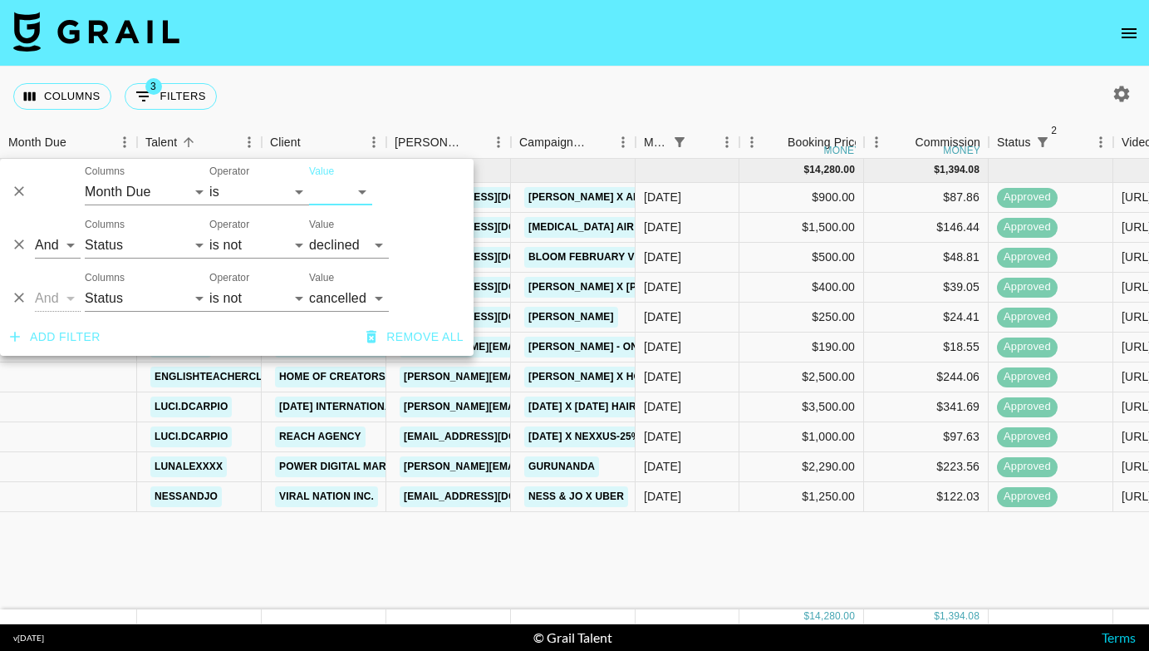
click at [566, 108] on div "Columns 3 Filters + Booking" at bounding box center [574, 96] width 1149 height 60
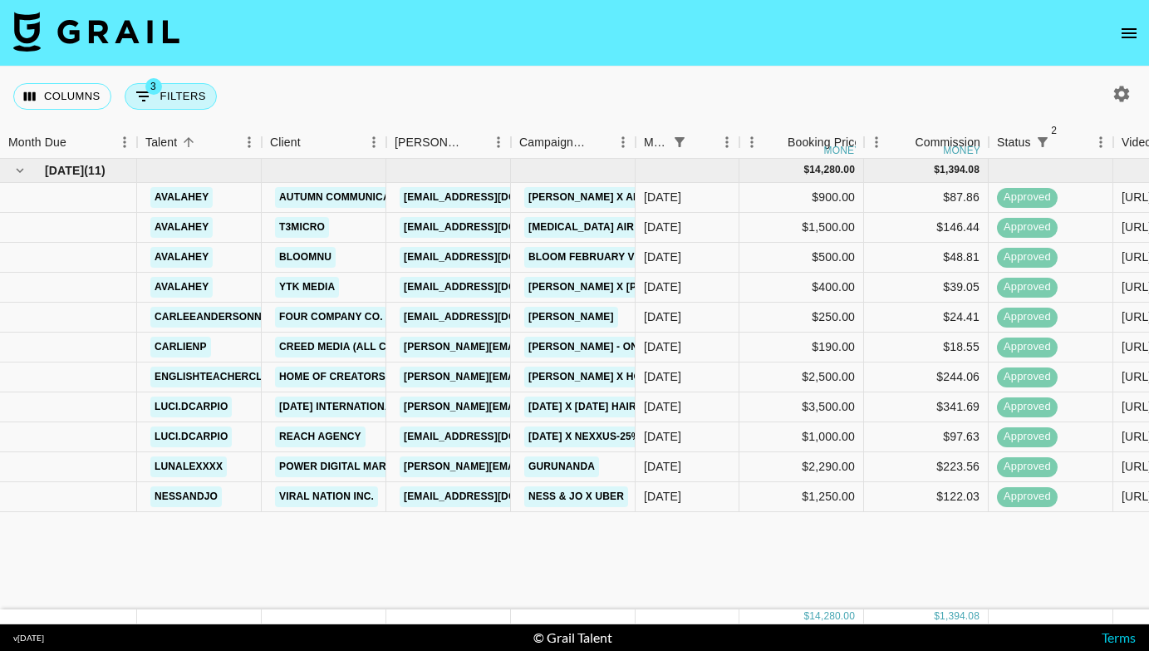
click at [170, 97] on button "3 Filters" at bounding box center [171, 96] width 92 height 27
select select "monthDue2"
select select "[DATE]"
select select "status"
select select "not"
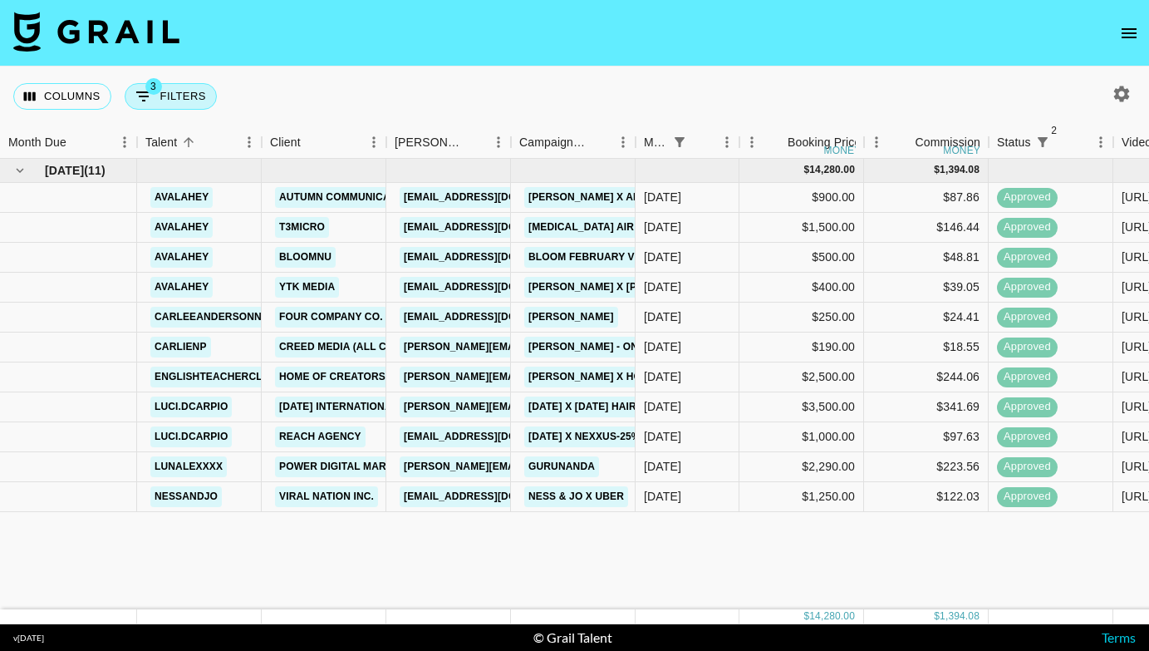
select select "declined"
select select "status"
select select "not"
select select "cancelled"
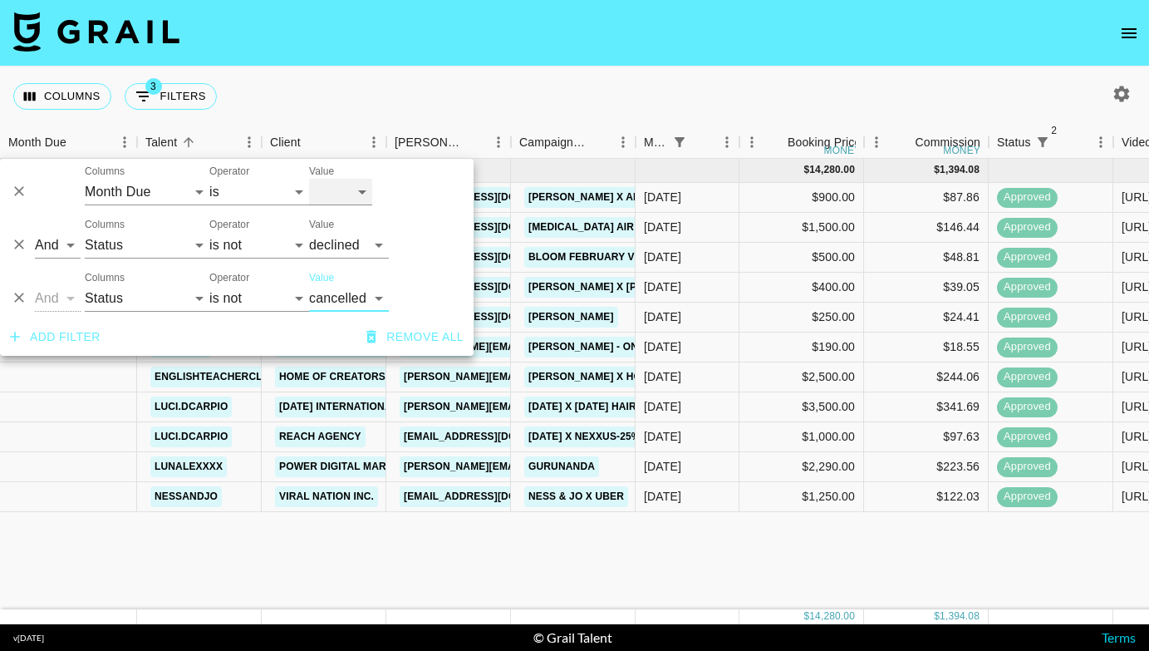
click at [350, 190] on select "[DATE] [DATE] '[DATE] May '[DATE] Mar '[DATE] Jan '[DATE] Nov '[DATE] Sep '[DAT…" at bounding box center [340, 192] width 63 height 27
select select "[DATE]"
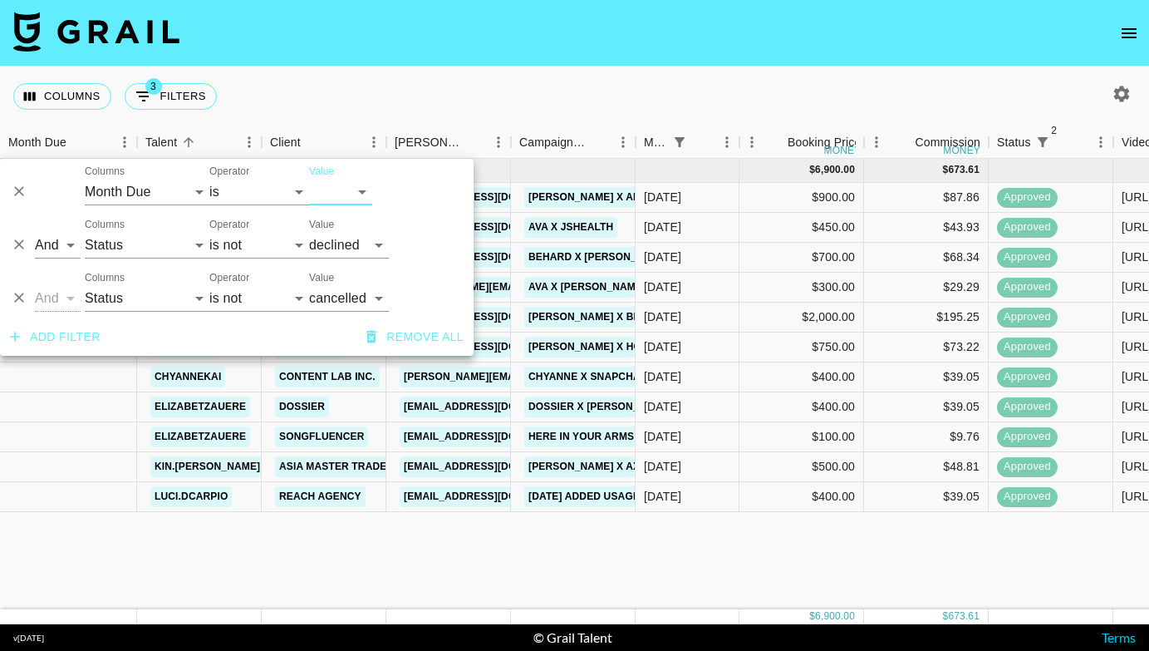
click at [496, 108] on div "Columns 3 Filters + Booking" at bounding box center [574, 96] width 1149 height 60
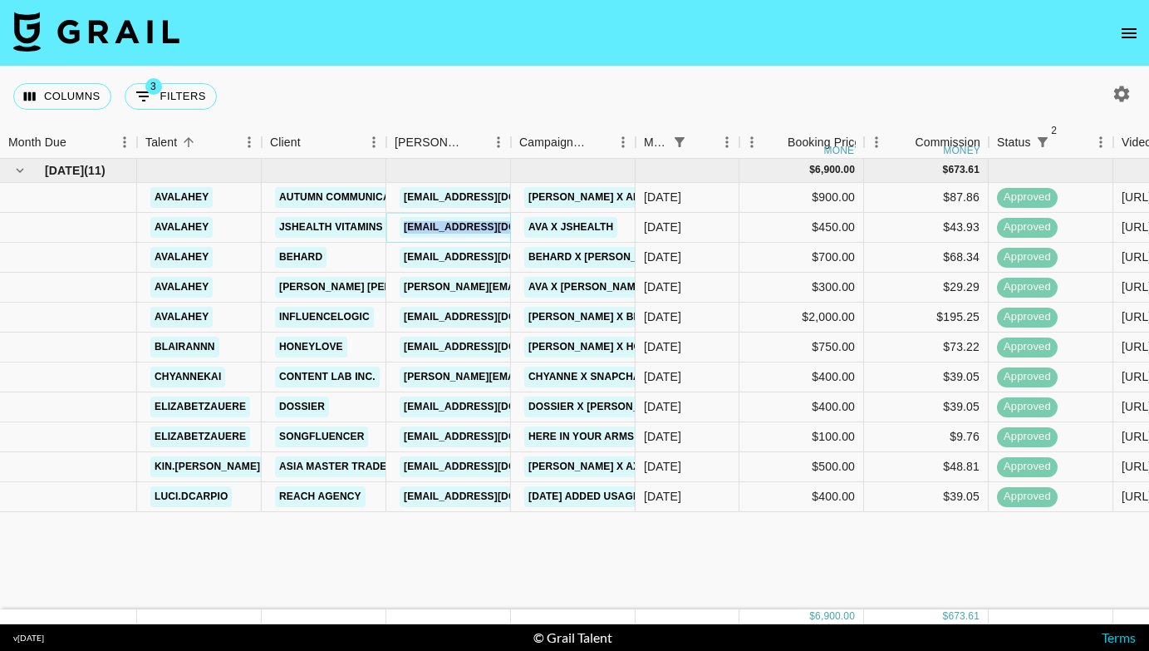
copy link "[EMAIL_ADDRESS][DOMAIN_NAME]"
copy link "[PERSON_NAME][EMAIL_ADDRESS][DOMAIN_NAME]"
copy link "[EMAIL_ADDRESS][DOMAIN_NAME]"
click at [182, 91] on button "3 Filters" at bounding box center [171, 96] width 92 height 27
select select "monthDue2"
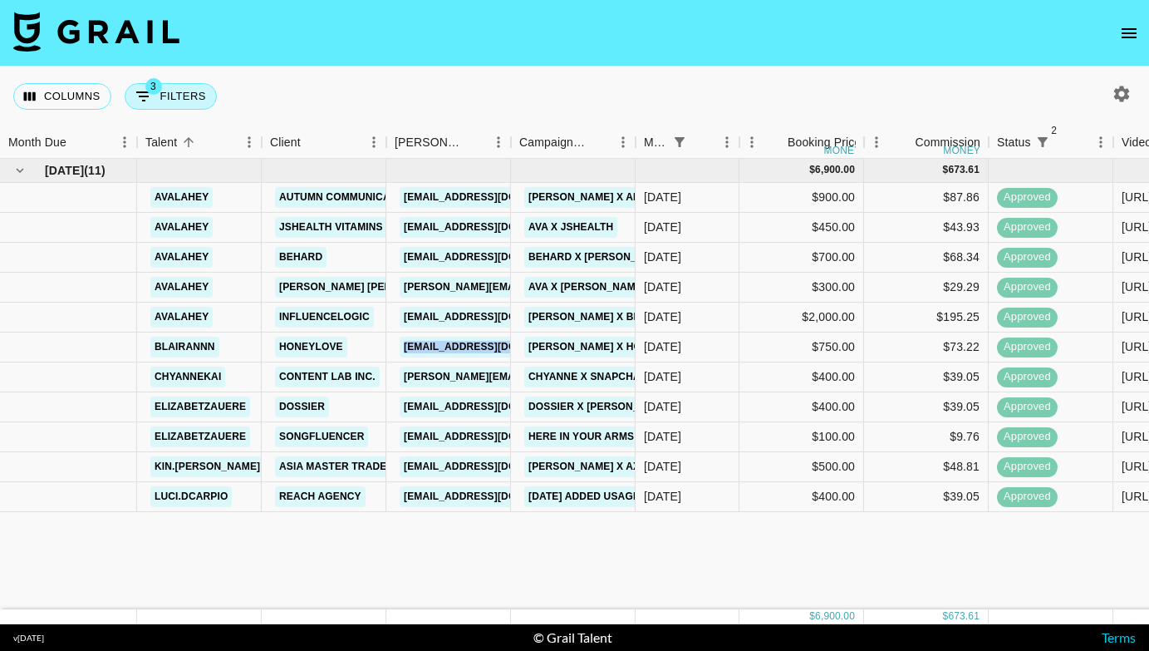
select select "[DATE]"
select select "status"
select select "not"
select select "declined"
select select "status"
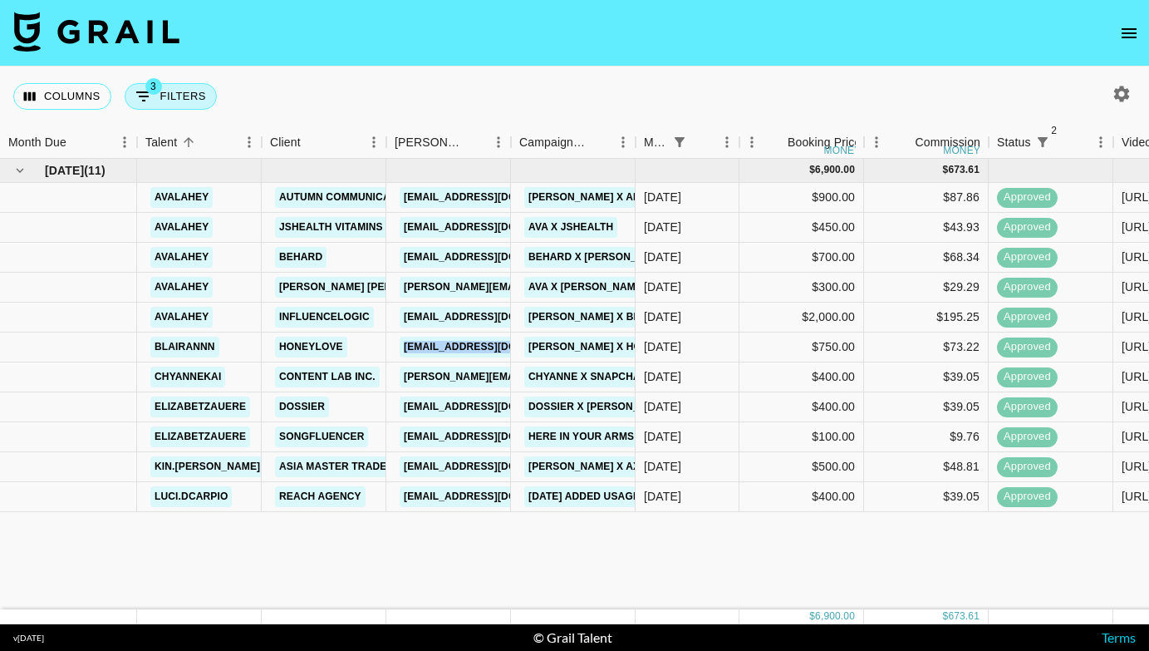
select select "not"
select select "cancelled"
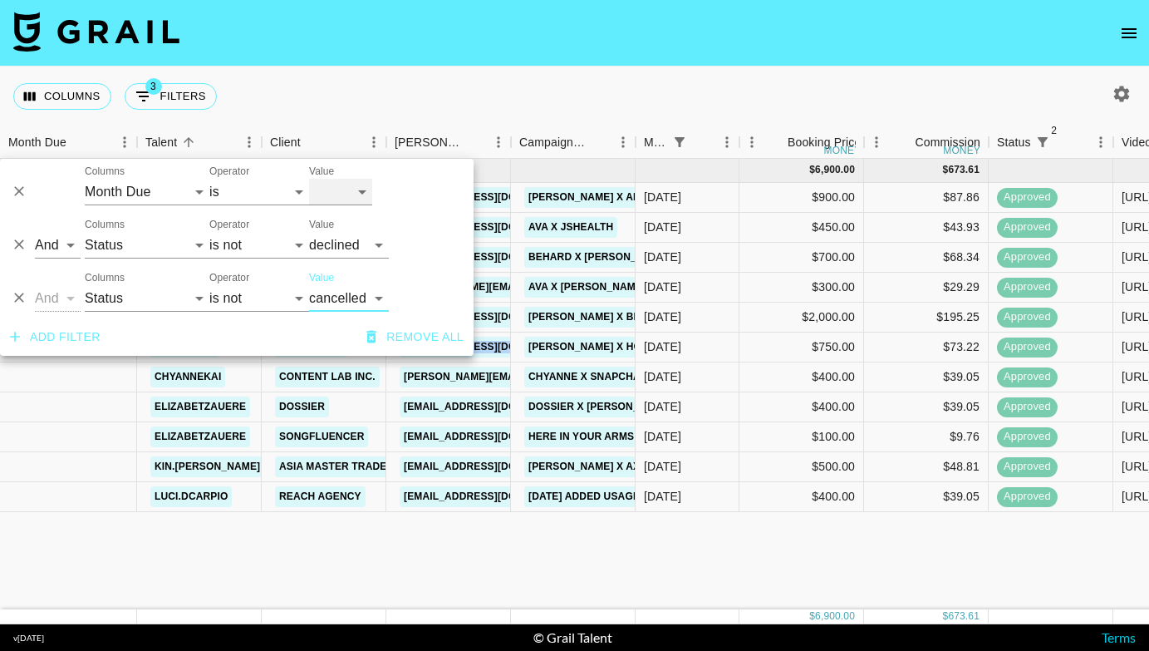
click at [343, 184] on select "[DATE] [DATE] '[DATE] May '[DATE] Mar '[DATE] Jan '[DATE] Nov '[DATE] Sep '[DAT…" at bounding box center [340, 192] width 63 height 27
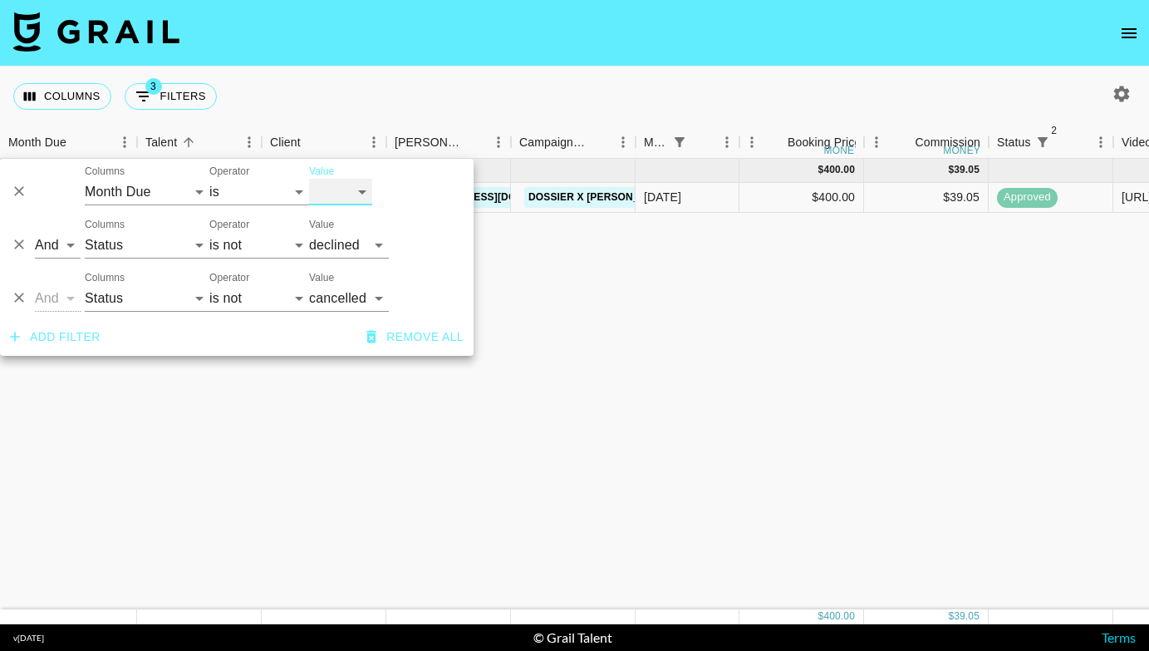
click at [345, 192] on select "[DATE] [DATE] '[DATE] May '[DATE] Mar '[DATE] Jan '[DATE] Nov '[DATE] Sep '[DAT…" at bounding box center [340, 192] width 63 height 27
select select "[DATE]"
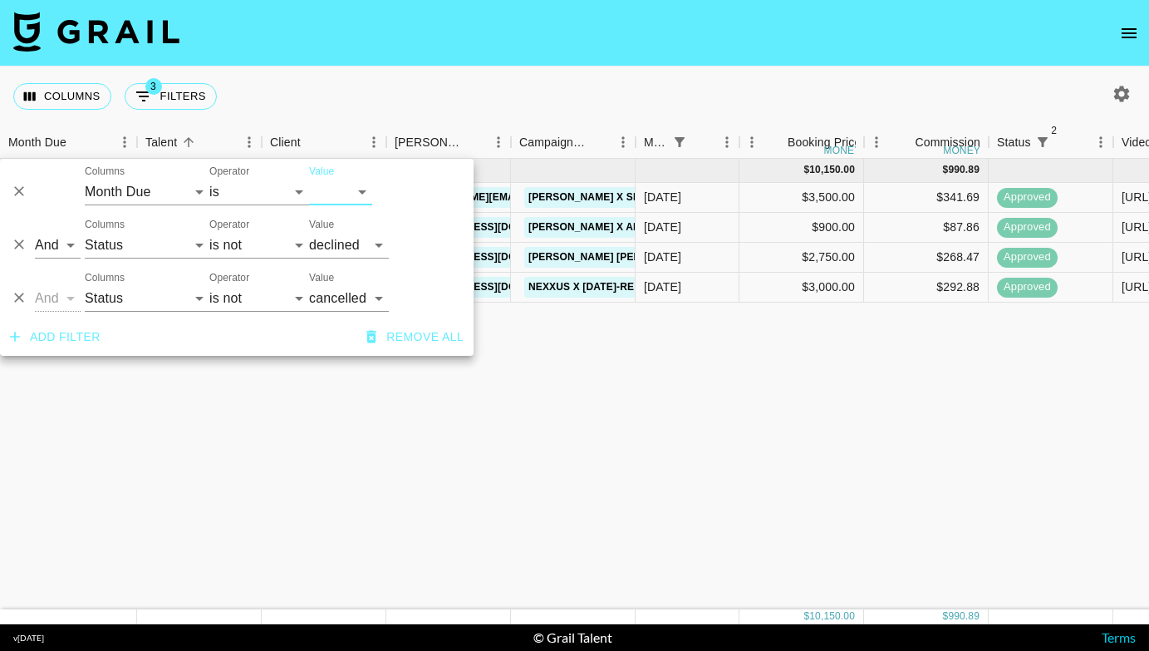
click at [507, 86] on div "Columns 3 Filters + Booking" at bounding box center [574, 96] width 1149 height 60
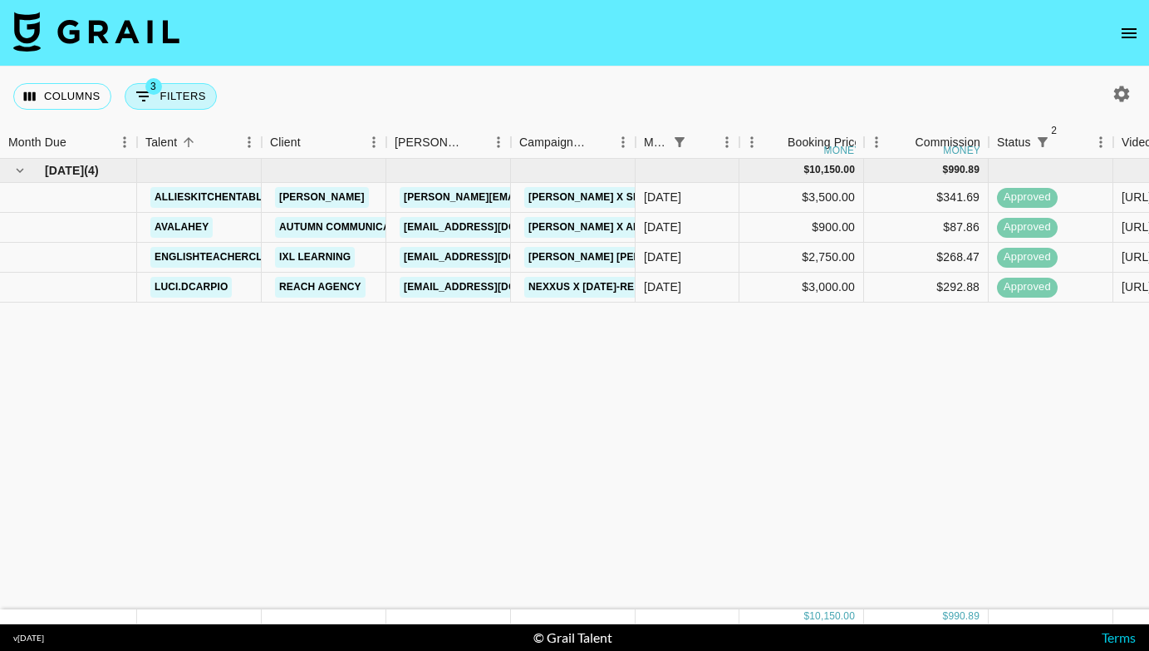
click at [167, 99] on button "3 Filters" at bounding box center [171, 96] width 92 height 27
select select "monthDue2"
select select "[DATE]"
select select "status"
select select "not"
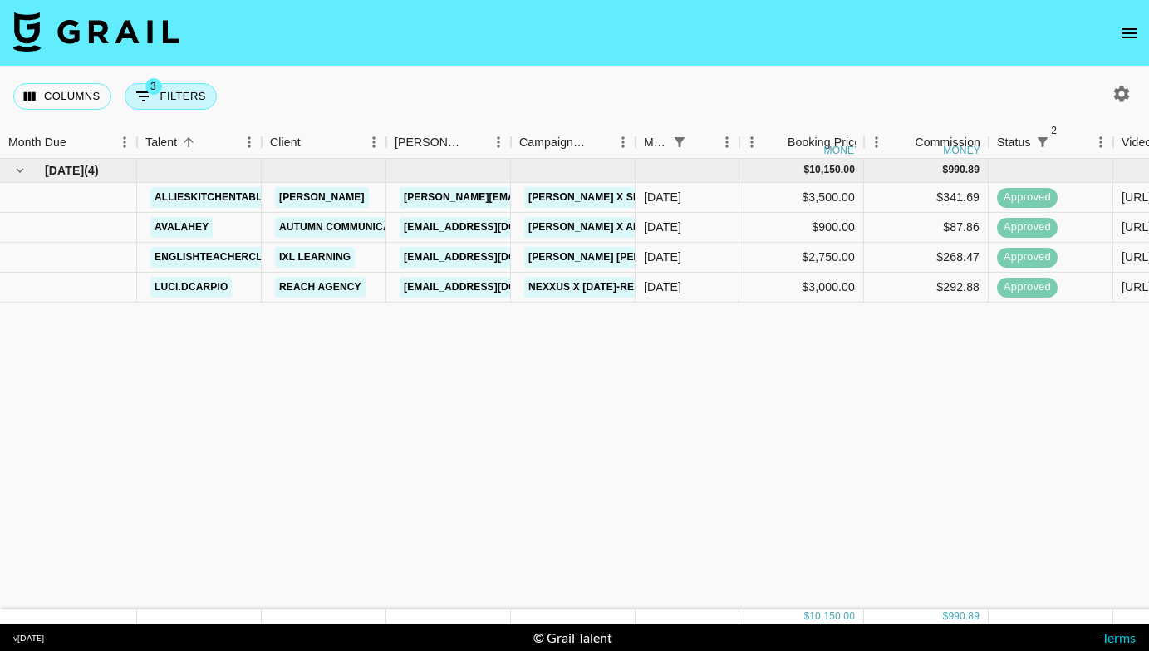
select select "declined"
select select "status"
select select "not"
select select "cancelled"
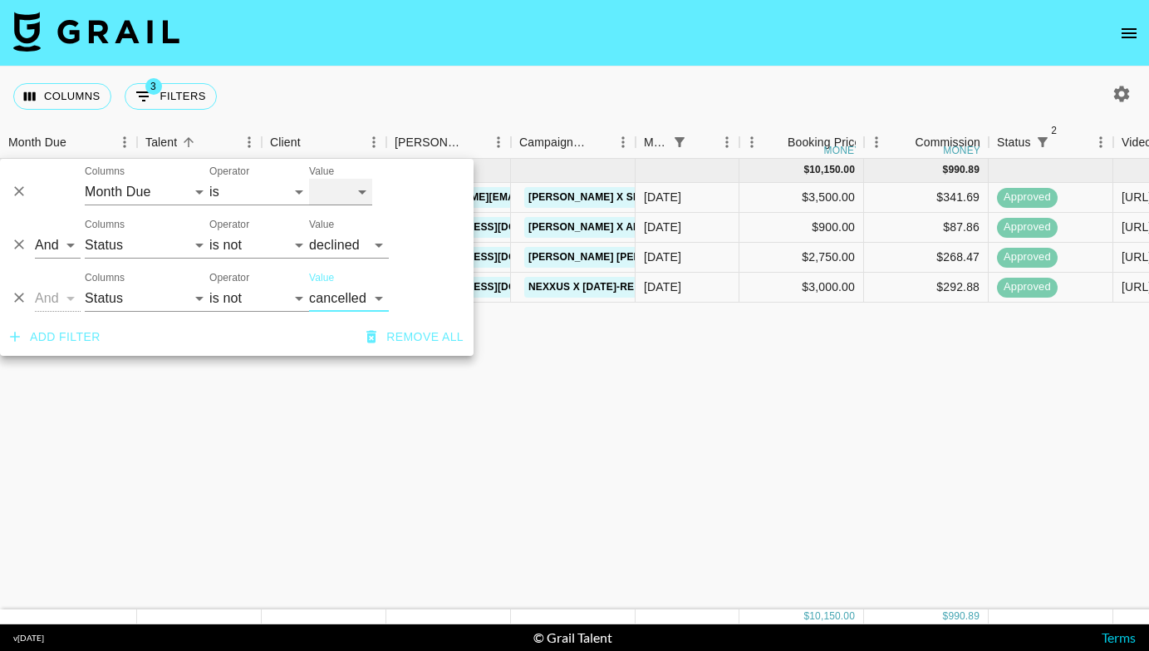
click at [351, 194] on select "[DATE] [DATE] '[DATE] May '[DATE] Mar '[DATE] Jan '[DATE] Nov '[DATE] Sep '[DAT…" at bounding box center [340, 192] width 63 height 27
select select "[DATE]"
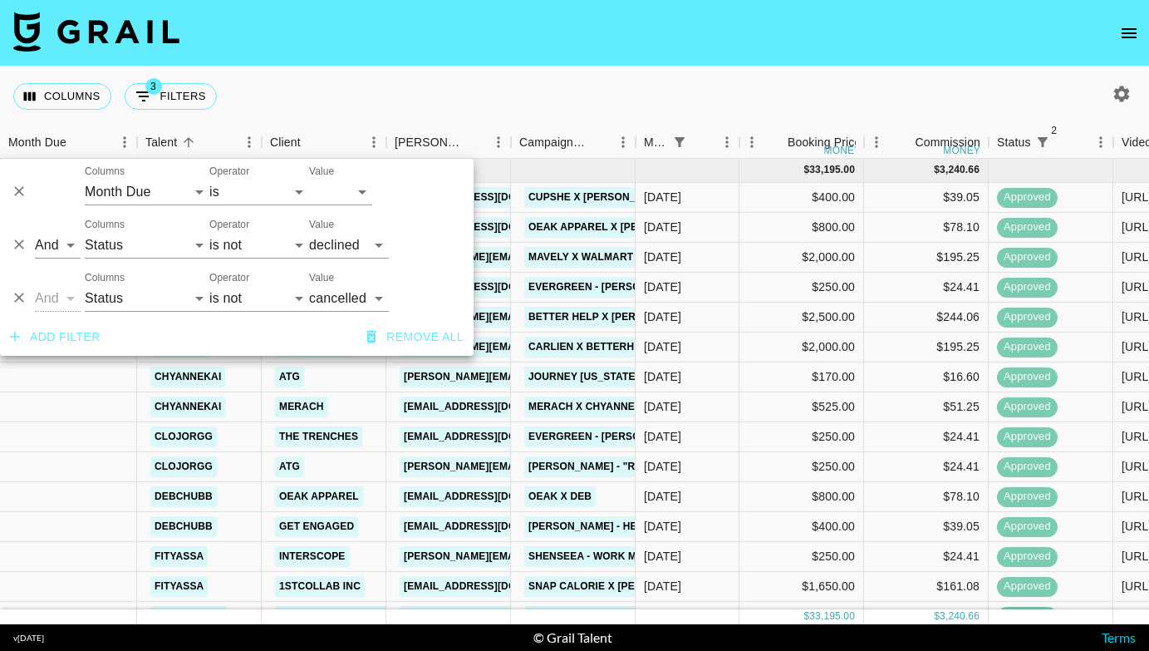
click at [577, 96] on div "Columns 3 Filters + Booking" at bounding box center [574, 96] width 1149 height 60
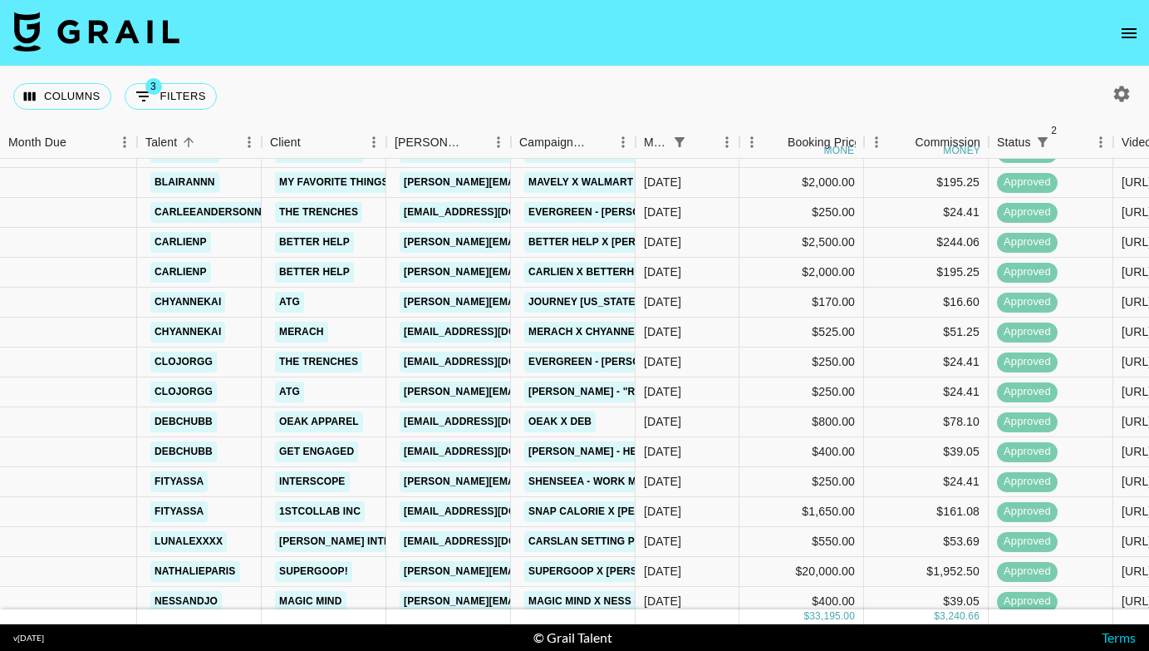
scroll to position [82, 0]
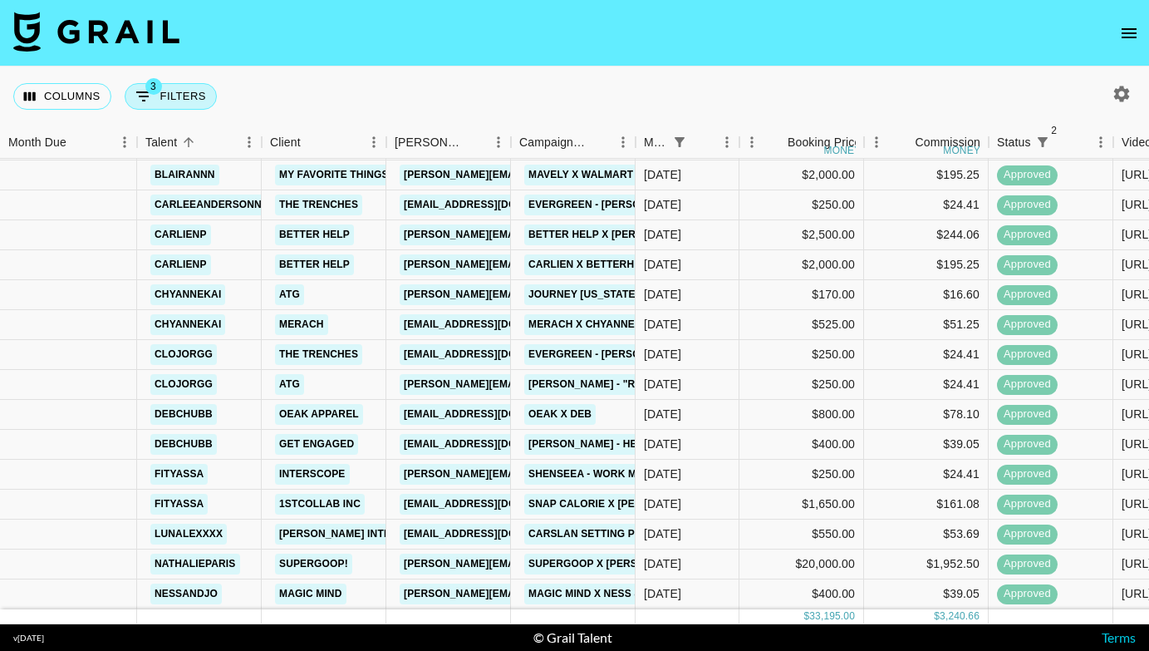
click at [175, 95] on button "3 Filters" at bounding box center [171, 96] width 92 height 27
select select "monthDue2"
select select "[DATE]"
select select "status"
select select "not"
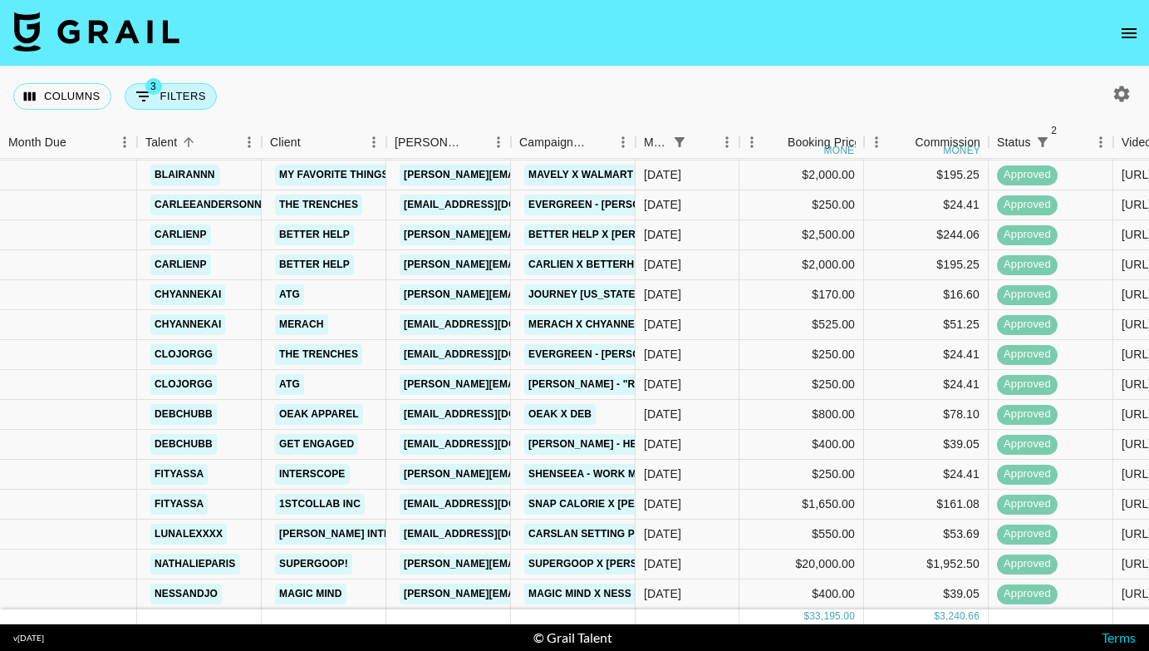
select select "declined"
select select "status"
select select "not"
select select "cancelled"
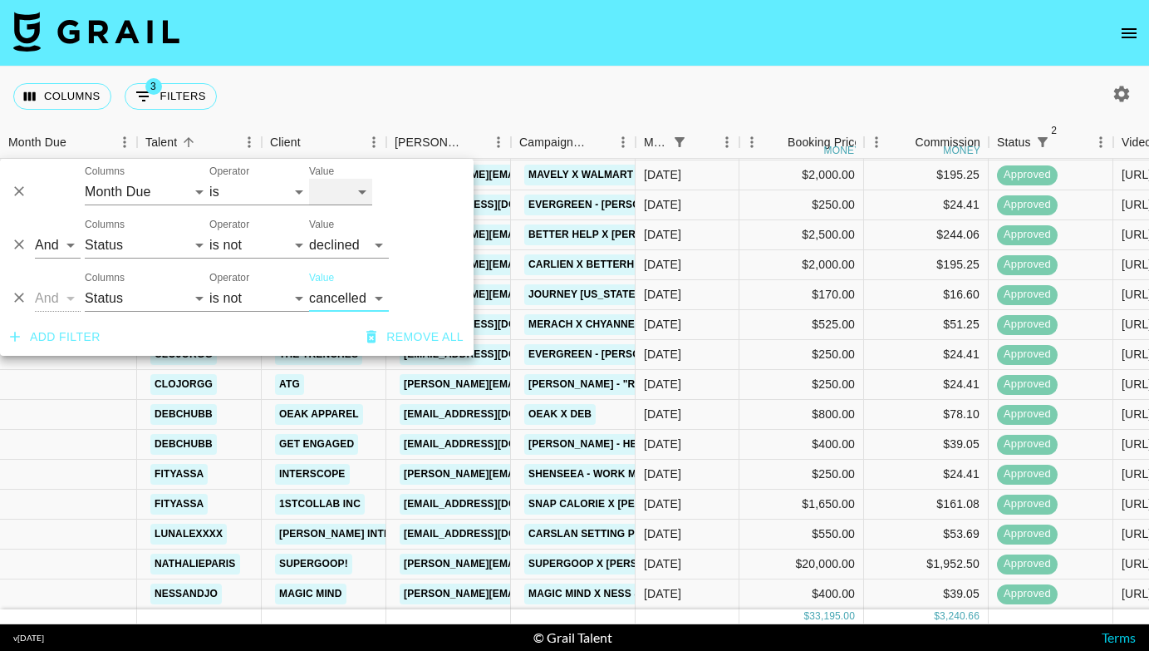
click at [354, 185] on select "[DATE] [DATE] '[DATE] May '[DATE] Mar '[DATE] Jan '[DATE] Nov '[DATE] Sep '[DAT…" at bounding box center [340, 192] width 63 height 27
select select "[DATE]"
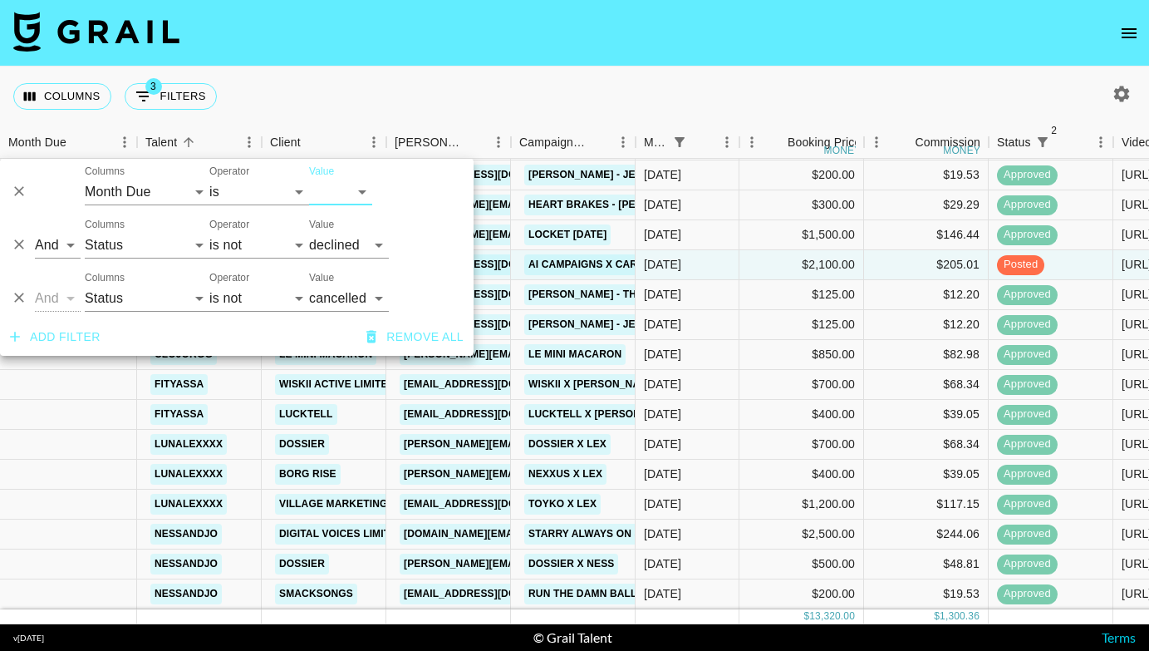
click at [497, 63] on nav at bounding box center [574, 33] width 1149 height 66
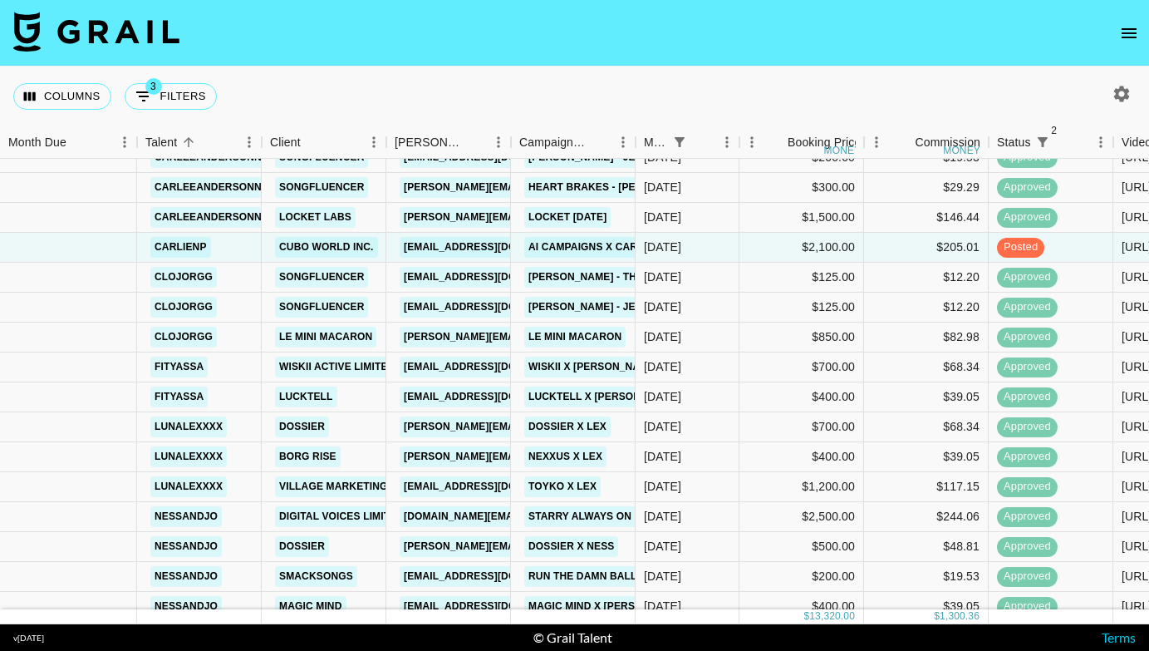
scroll to position [98, 0]
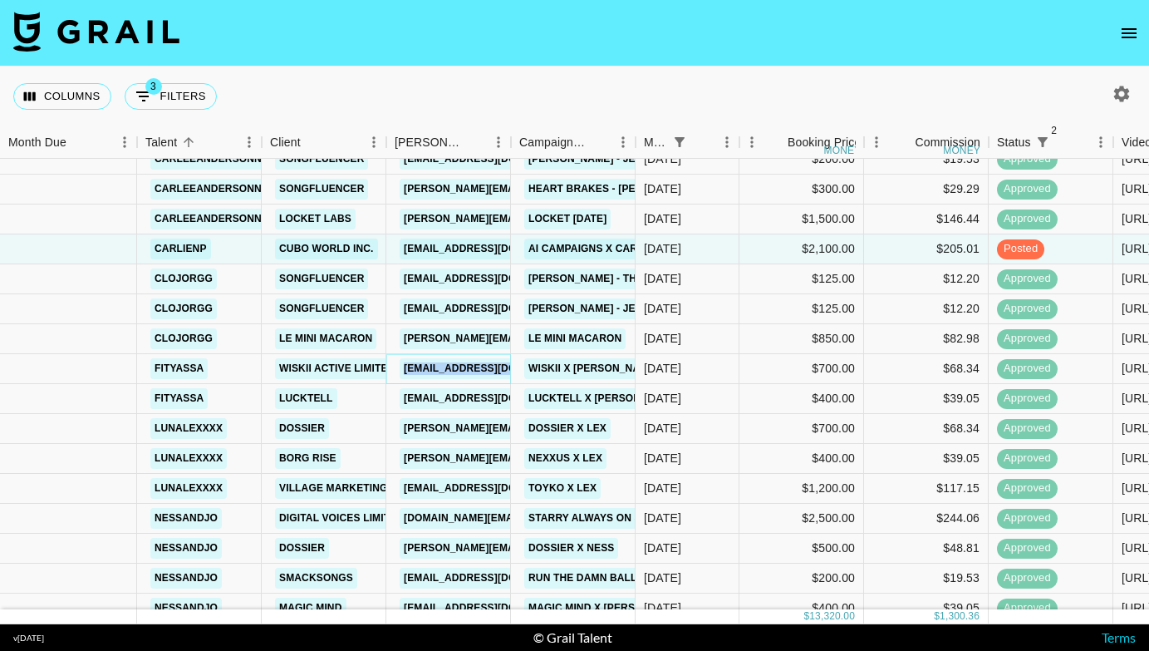
copy link "[EMAIL_ADDRESS][DOMAIN_NAME]"
